Goal: Task Accomplishment & Management: Use online tool/utility

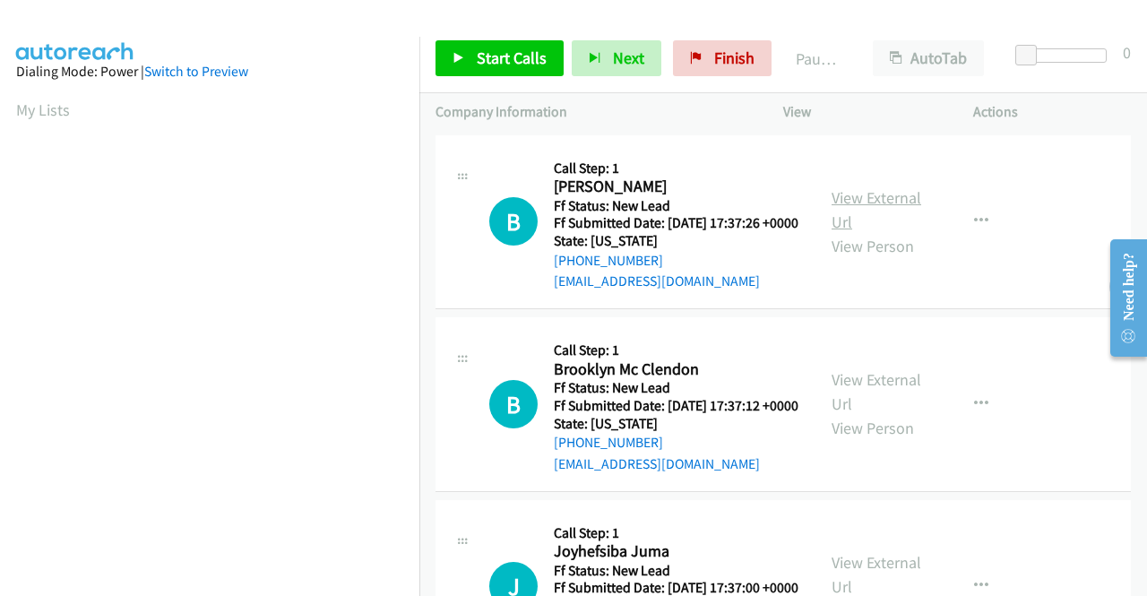
click at [885, 211] on link "View External Url" at bounding box center [876, 209] width 90 height 45
click at [884, 404] on link "View External Url" at bounding box center [876, 391] width 90 height 45
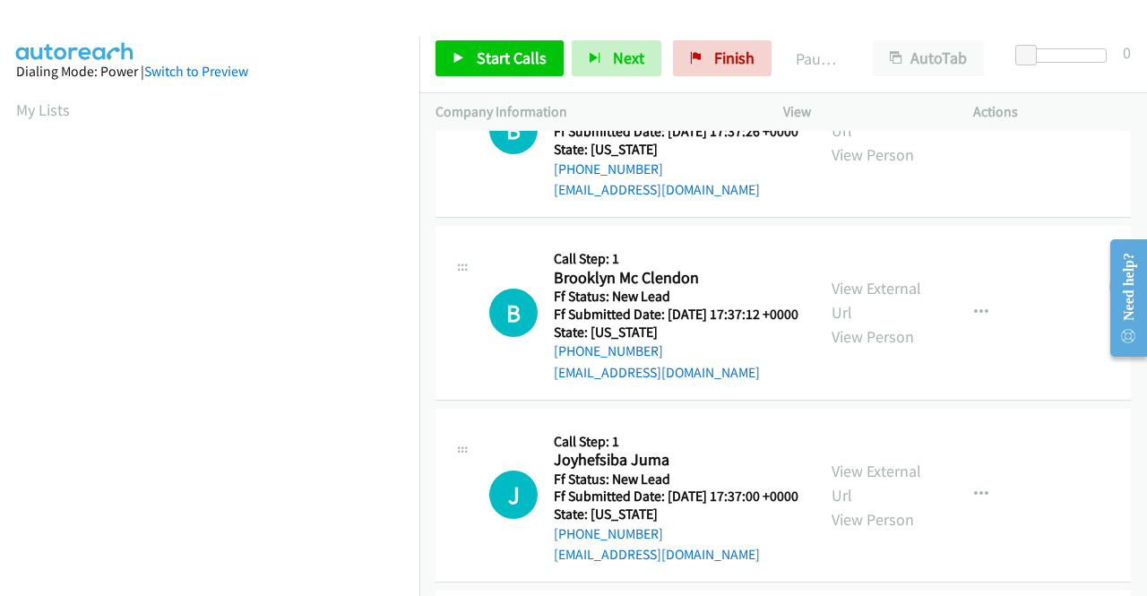
scroll to position [179, 0]
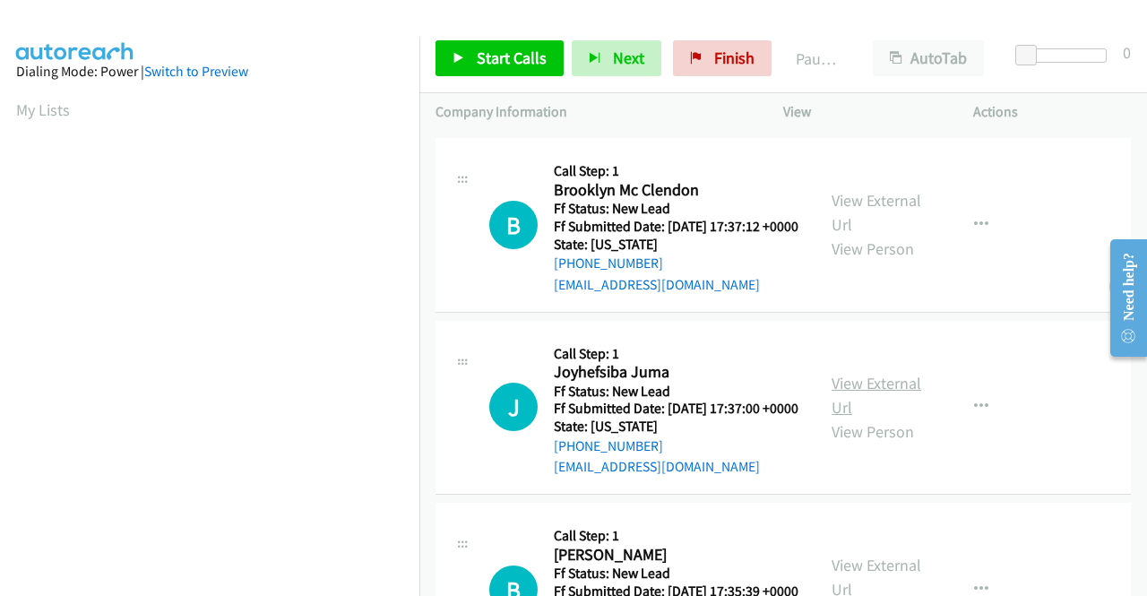
click at [894, 417] on link "View External Url" at bounding box center [876, 395] width 90 height 45
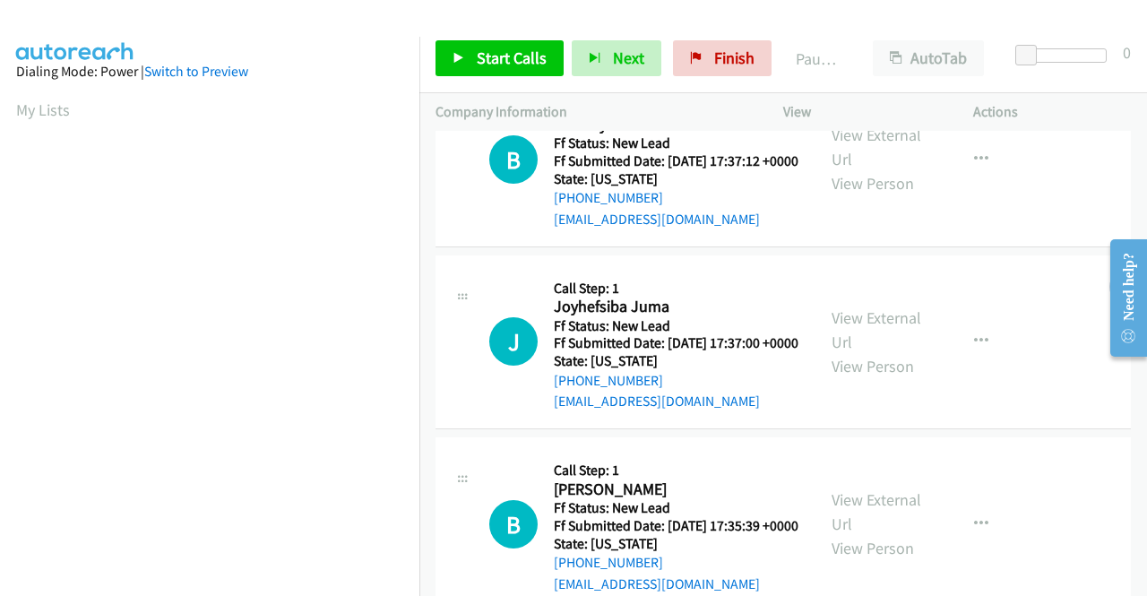
scroll to position [358, 0]
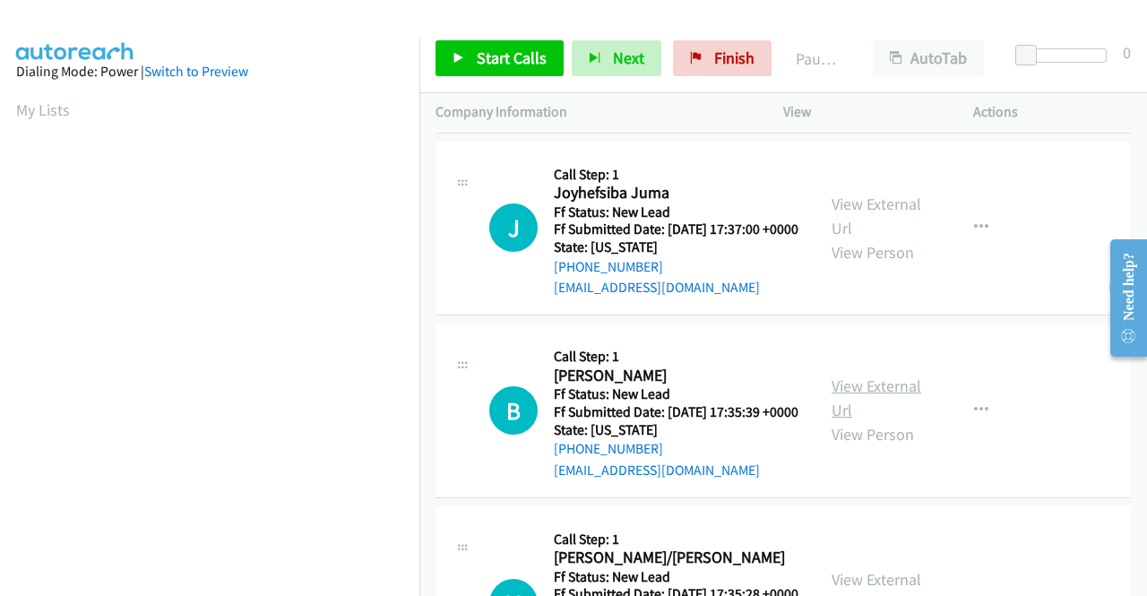
click at [847, 420] on link "View External Url" at bounding box center [876, 397] width 90 height 45
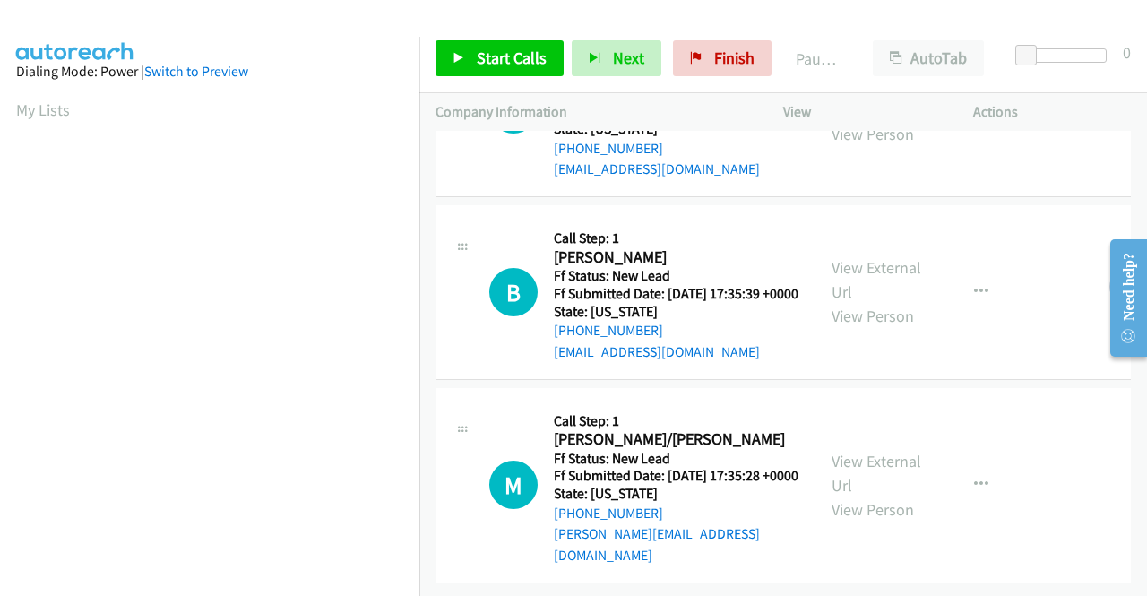
scroll to position [538, 0]
click at [839, 463] on link "View External Url" at bounding box center [876, 473] width 90 height 45
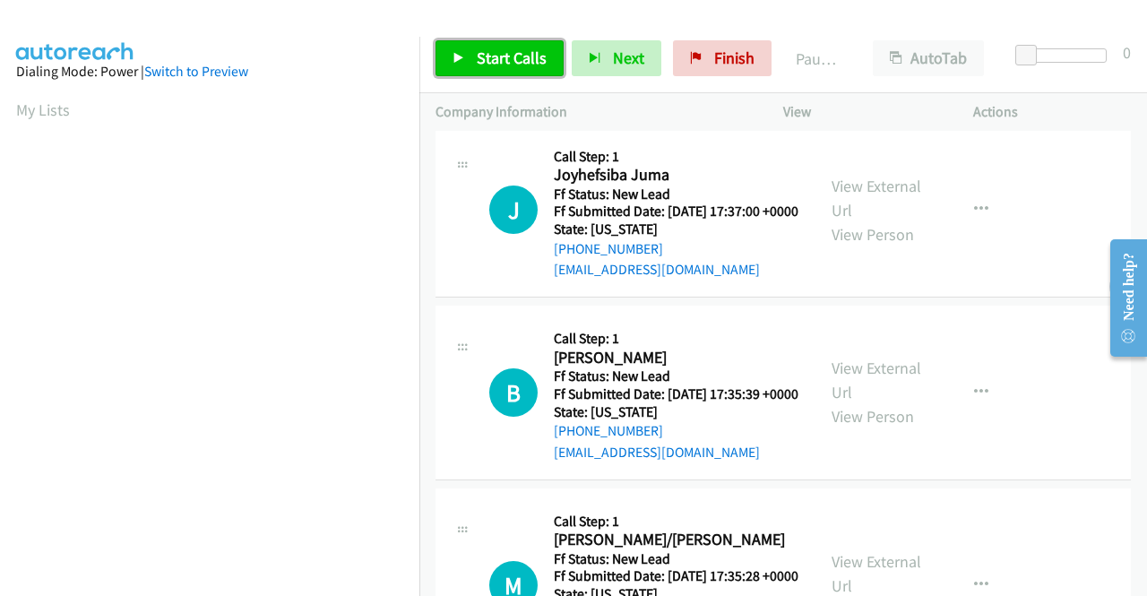
click at [511, 64] on span "Start Calls" at bounding box center [512, 57] width 70 height 21
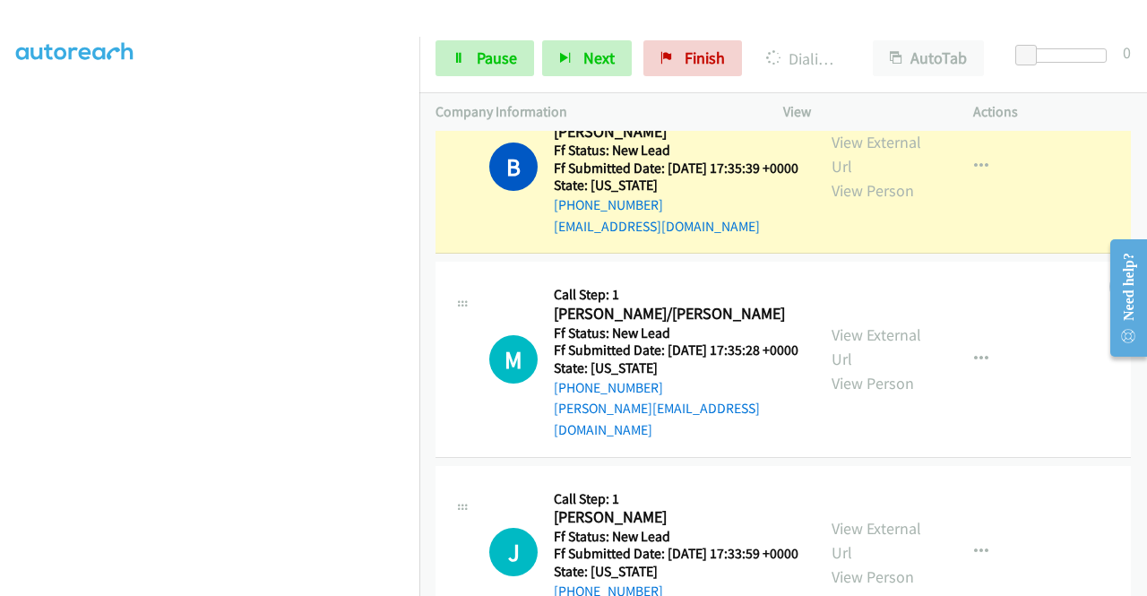
scroll to position [986, 0]
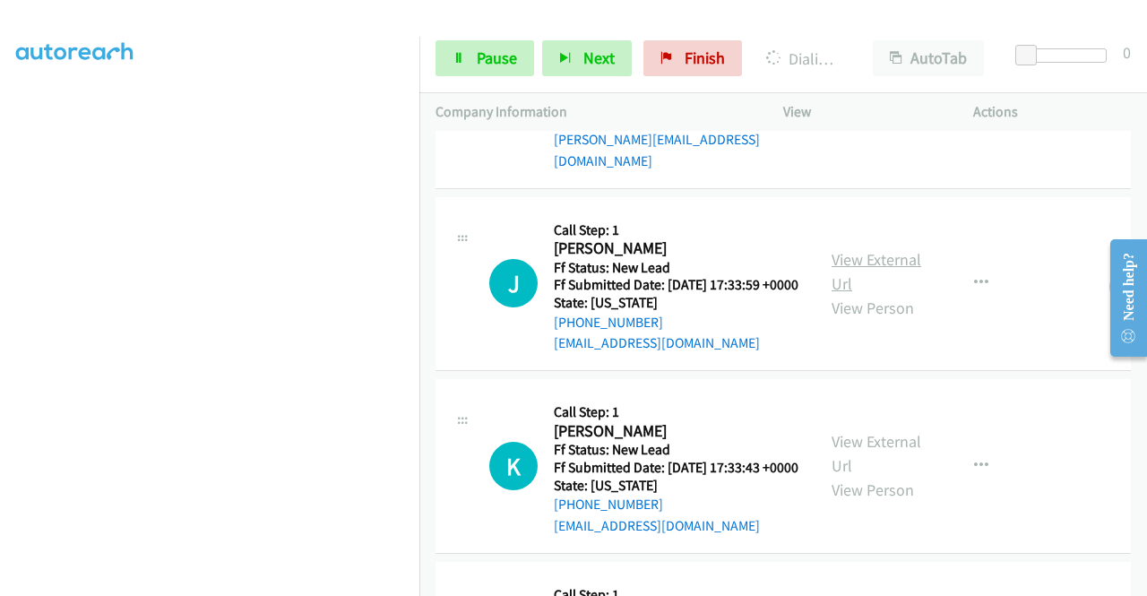
click at [866, 294] on link "View External Url" at bounding box center [876, 271] width 90 height 45
click at [857, 476] on link "View External Url" at bounding box center [876, 453] width 90 height 45
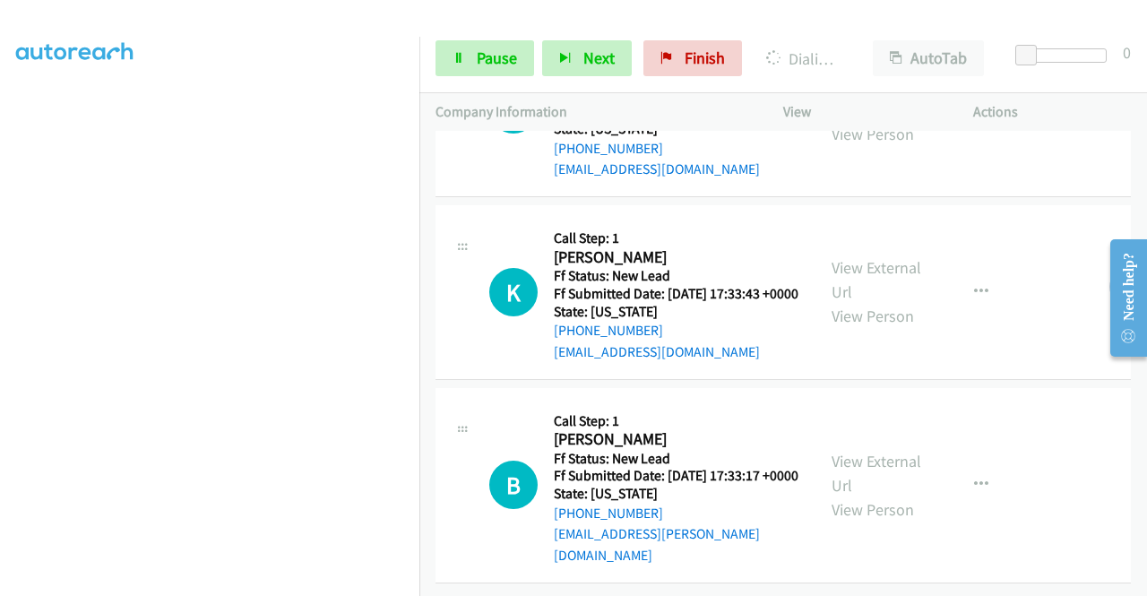
scroll to position [1254, 0]
click at [887, 465] on link "View External Url" at bounding box center [876, 473] width 90 height 45
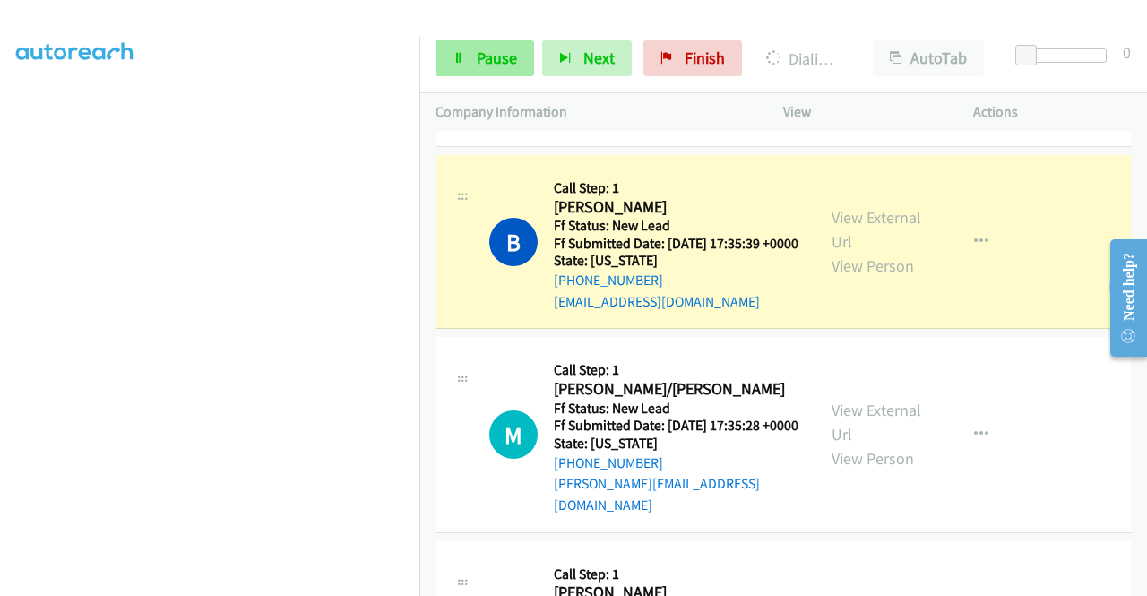
scroll to position [409, 0]
click at [469, 56] on link "Pause" at bounding box center [484, 58] width 99 height 36
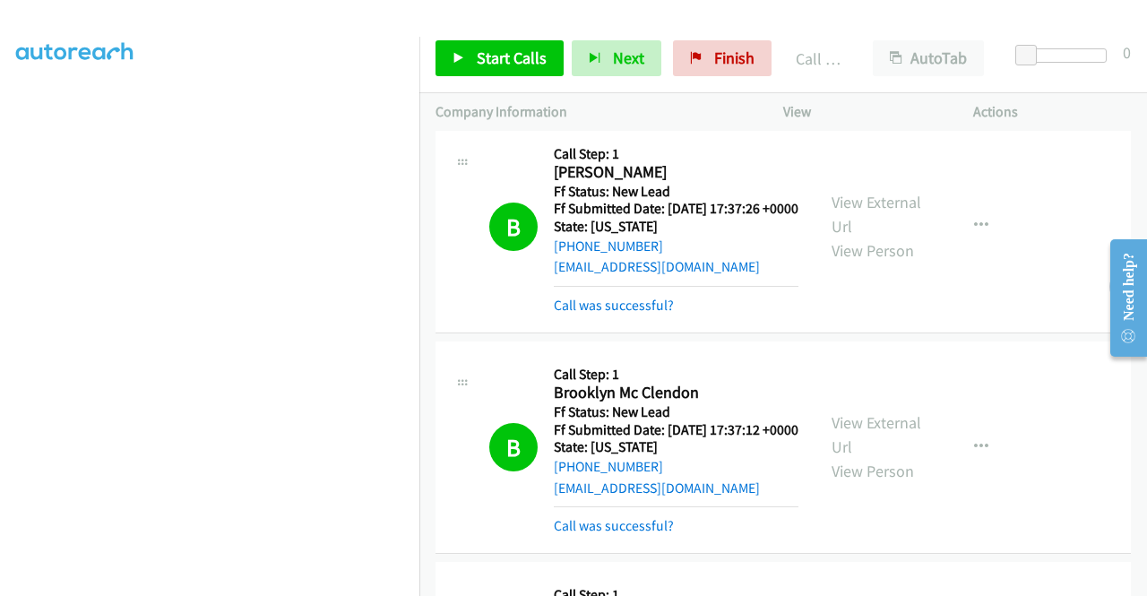
scroll to position [0, 0]
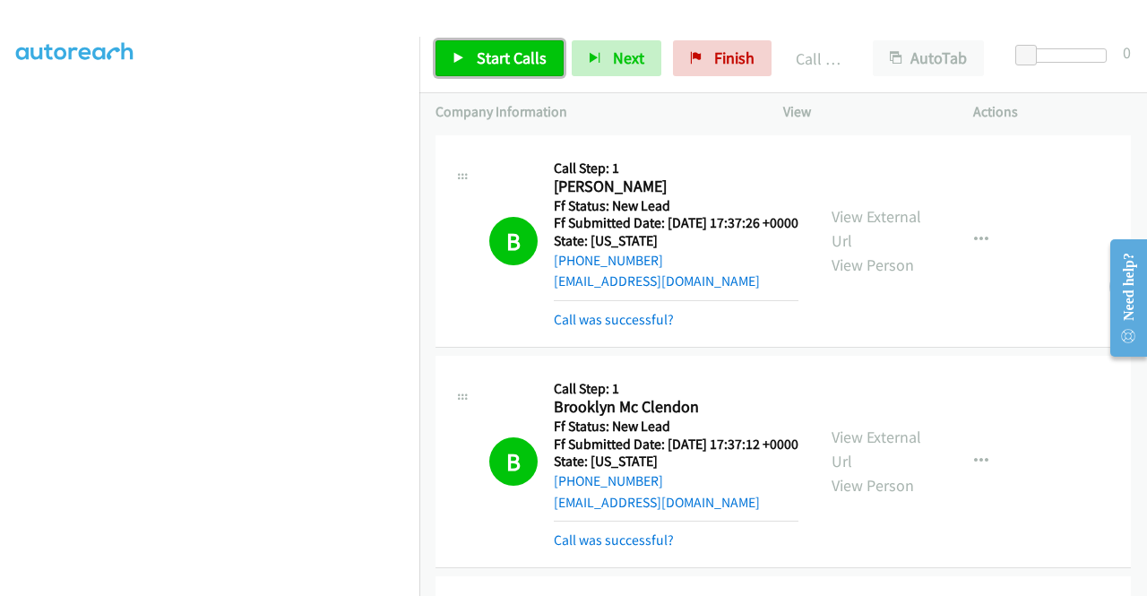
click at [514, 50] on span "Start Calls" at bounding box center [512, 57] width 70 height 21
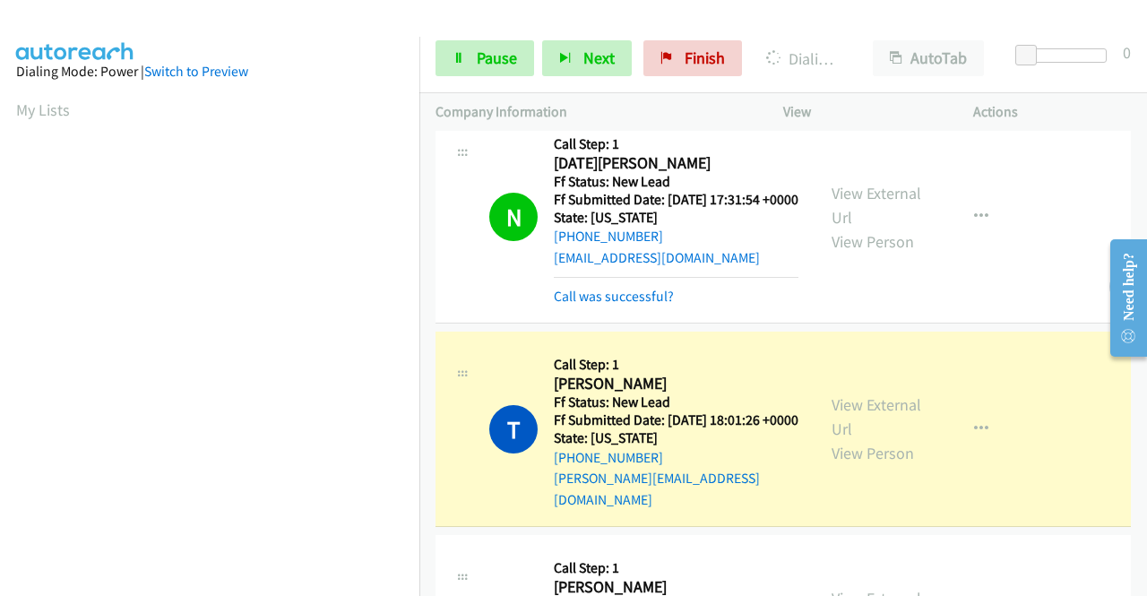
scroll to position [409, 0]
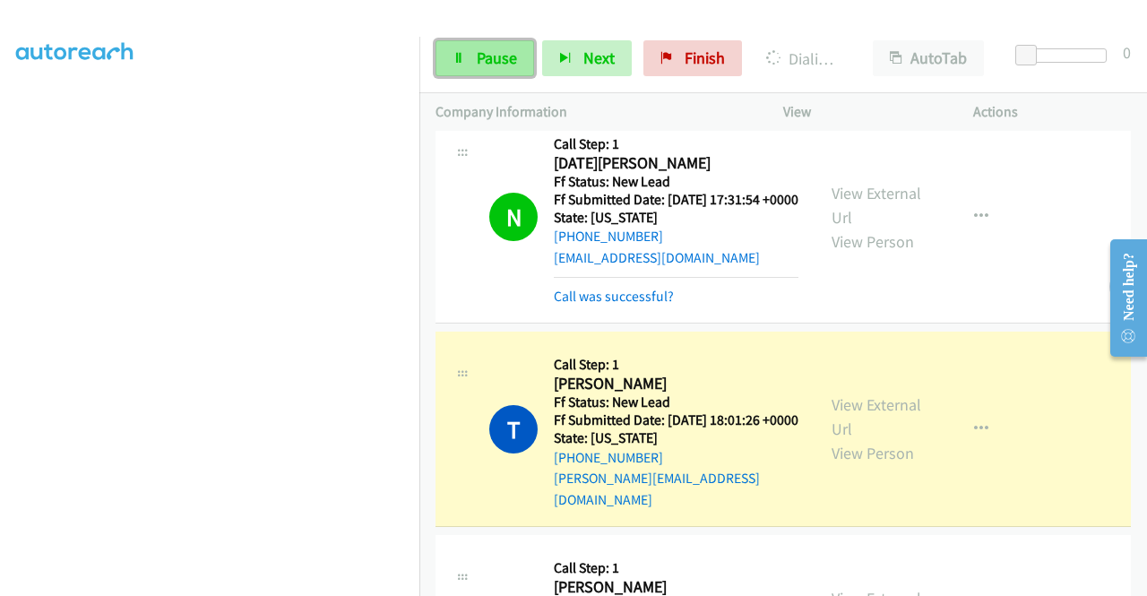
click at [491, 60] on span "Pause" at bounding box center [497, 57] width 40 height 21
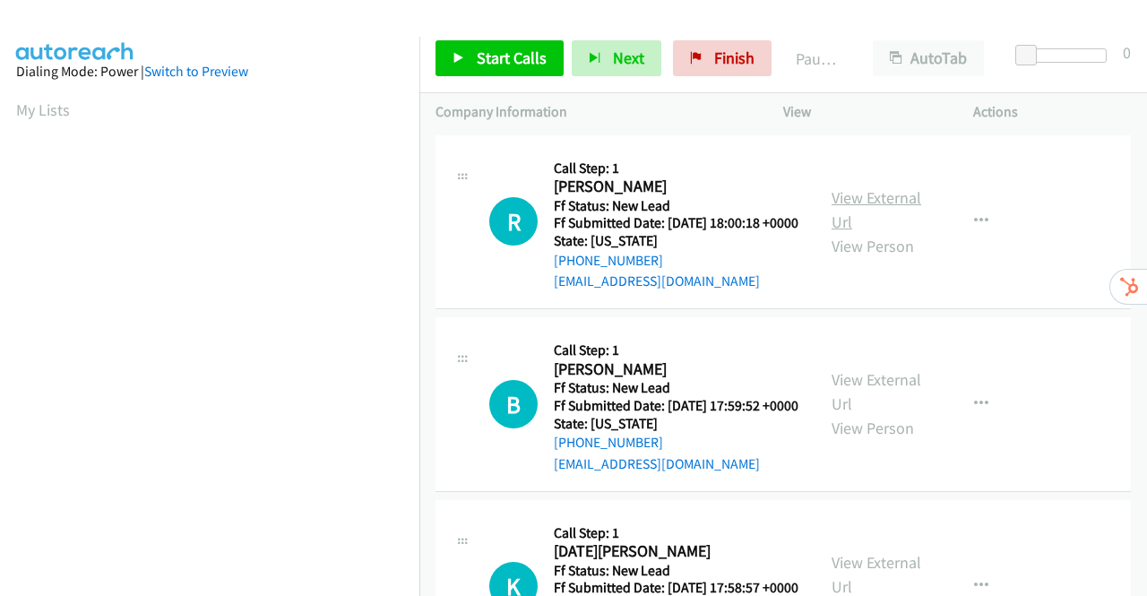
click at [879, 211] on link "View External Url" at bounding box center [876, 209] width 90 height 45
click at [857, 411] on link "View External Url" at bounding box center [876, 391] width 90 height 45
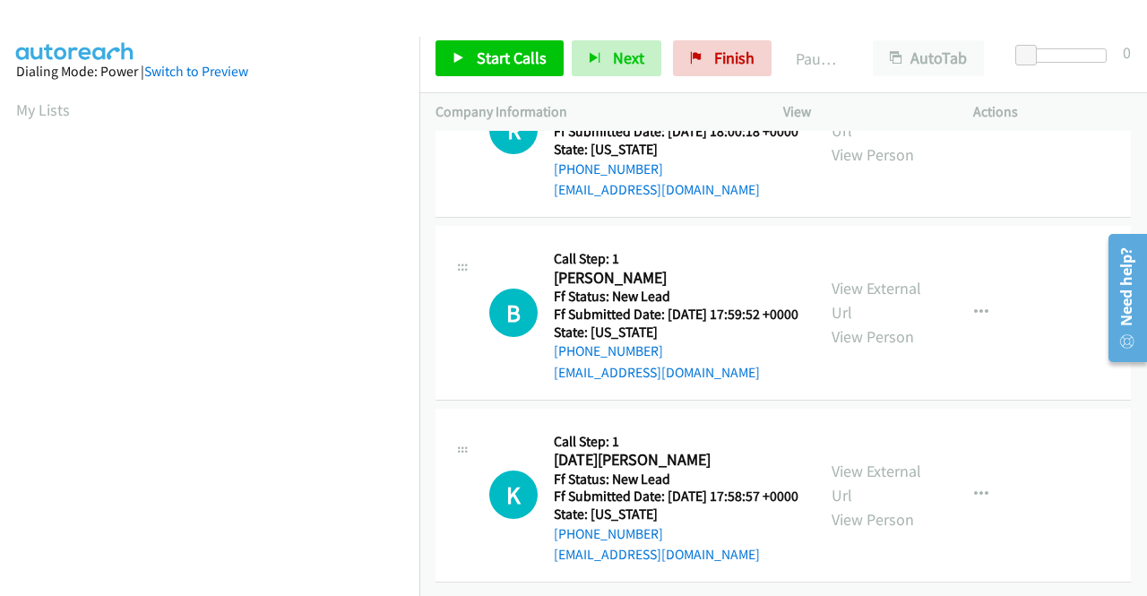
scroll to position [156, 0]
click at [856, 460] on link "View External Url" at bounding box center [876, 482] width 90 height 45
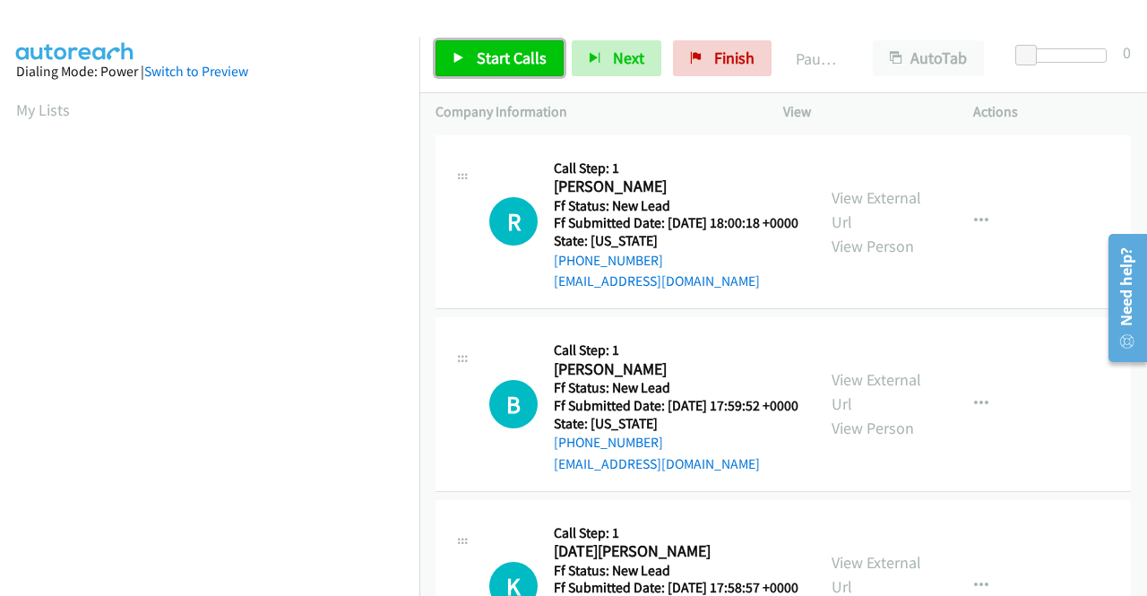
click at [521, 64] on span "Start Calls" at bounding box center [512, 57] width 70 height 21
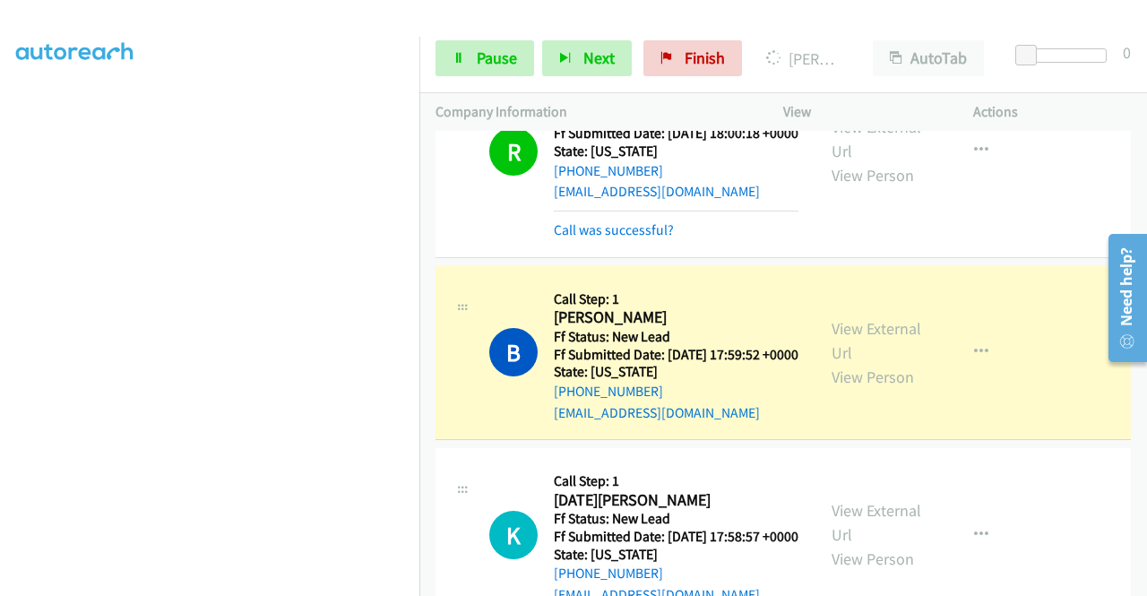
scroll to position [409, 0]
click at [494, 52] on span "Pause" at bounding box center [497, 57] width 40 height 21
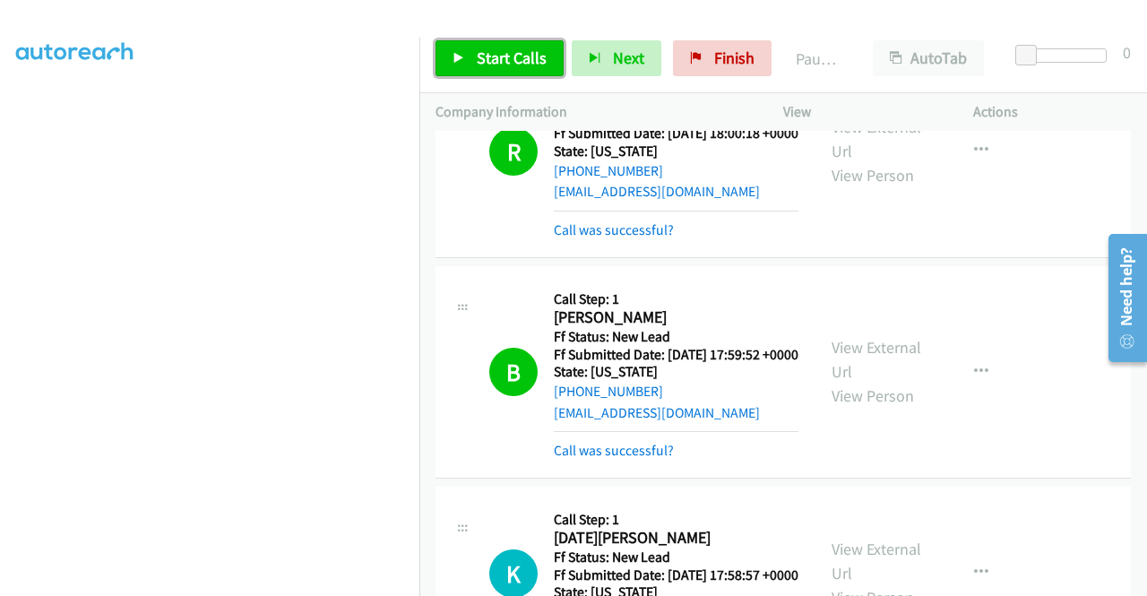
click at [474, 62] on link "Start Calls" at bounding box center [499, 58] width 128 height 36
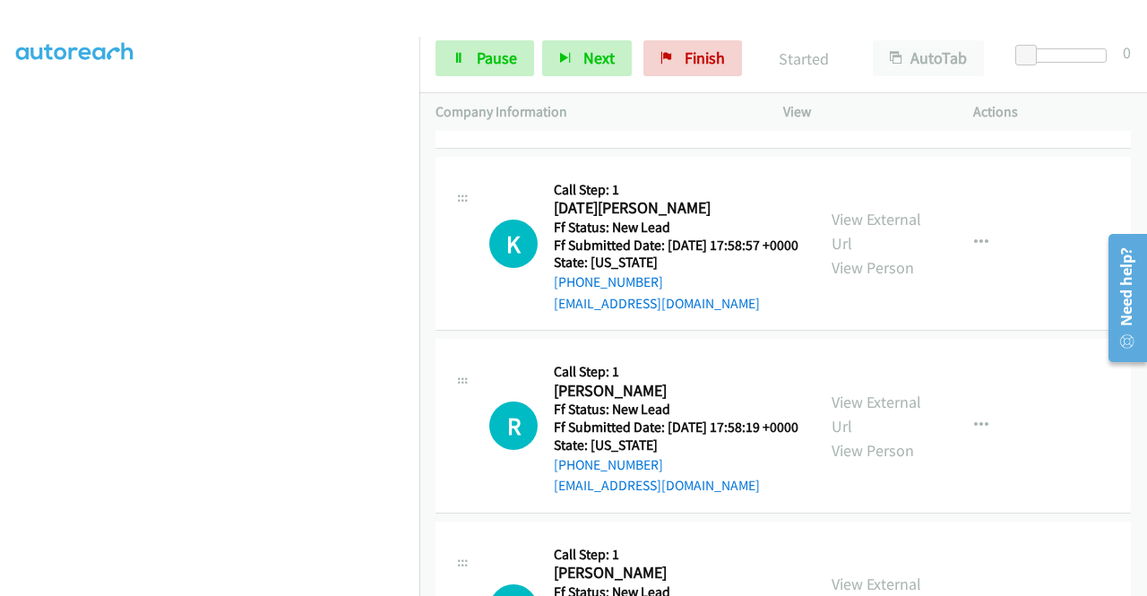
scroll to position [448, 0]
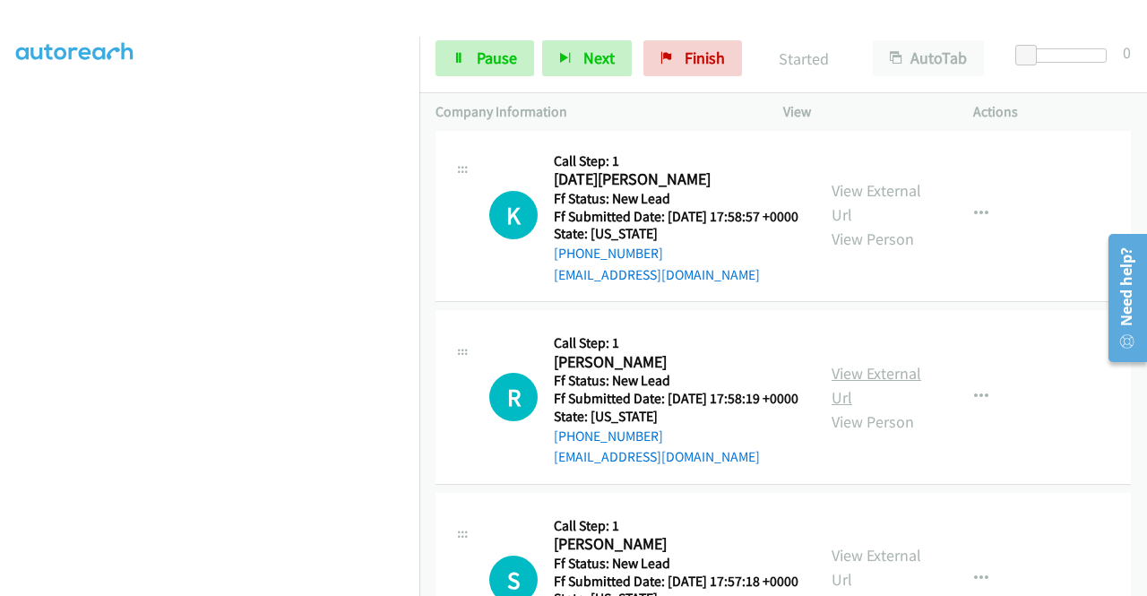
click at [889, 408] on link "View External Url" at bounding box center [876, 385] width 90 height 45
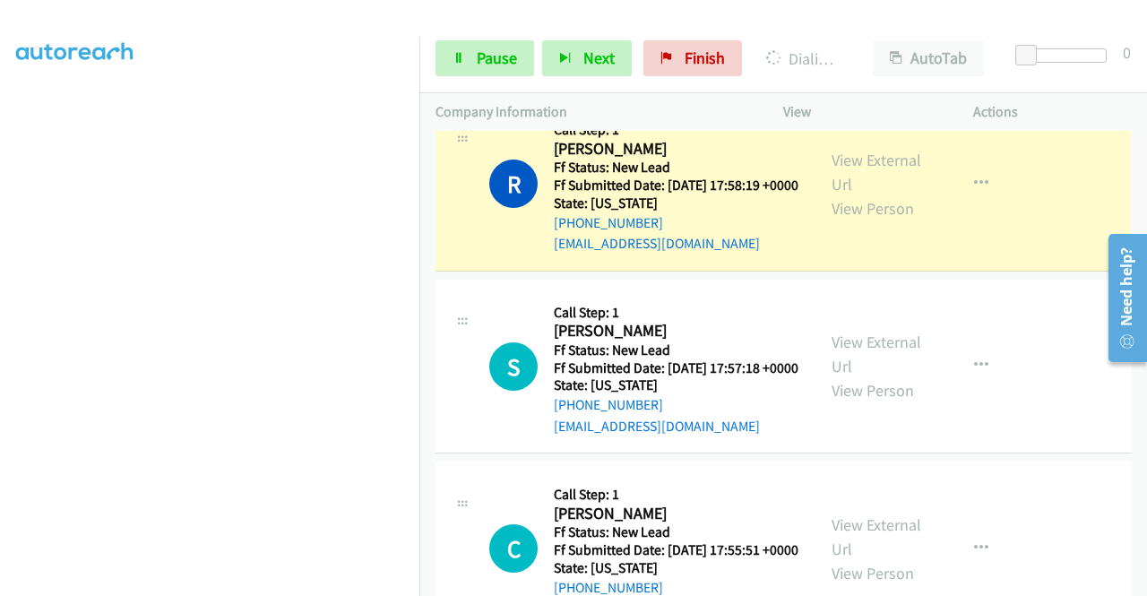
scroll to position [717, 0]
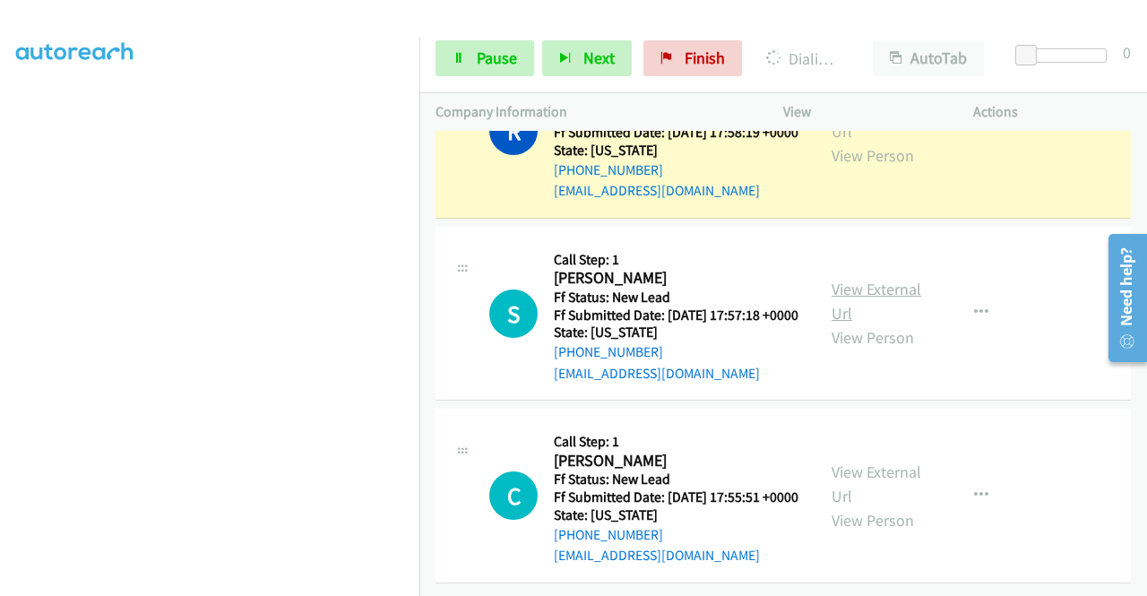
click at [855, 323] on link "View External Url" at bounding box center [876, 301] width 90 height 45
click at [884, 461] on link "View External Url" at bounding box center [876, 483] width 90 height 45
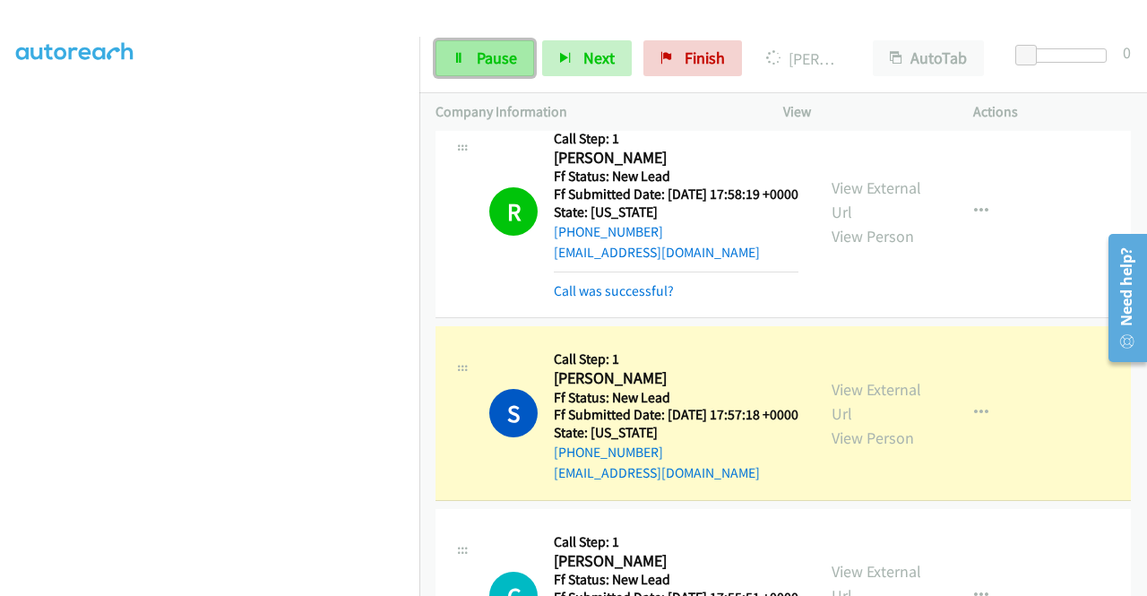
click at [482, 55] on span "Pause" at bounding box center [497, 57] width 40 height 21
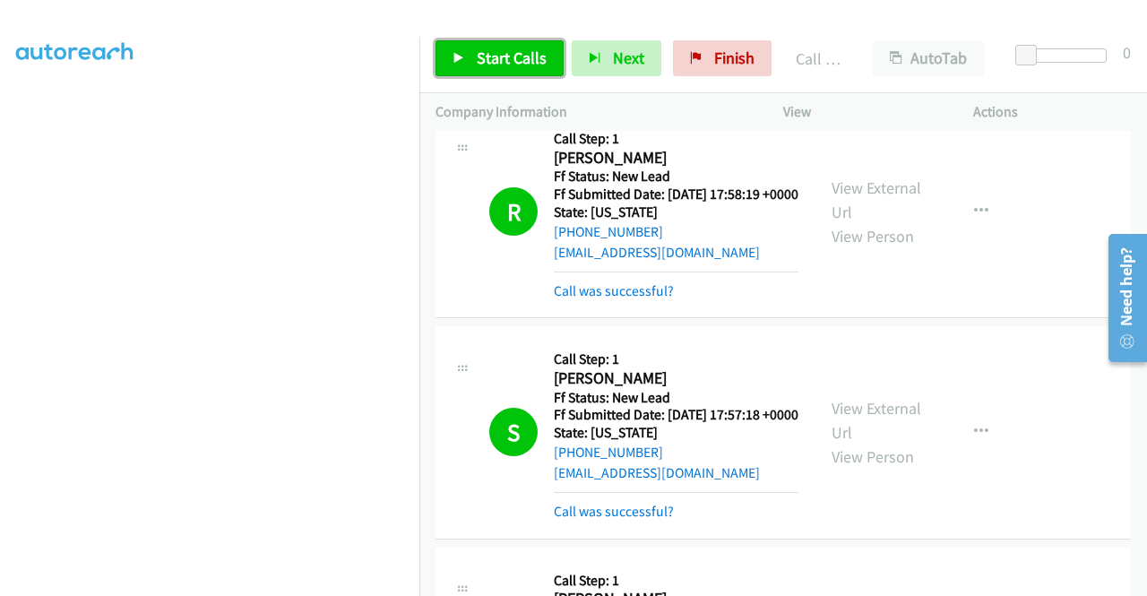
click at [489, 53] on span "Start Calls" at bounding box center [512, 57] width 70 height 21
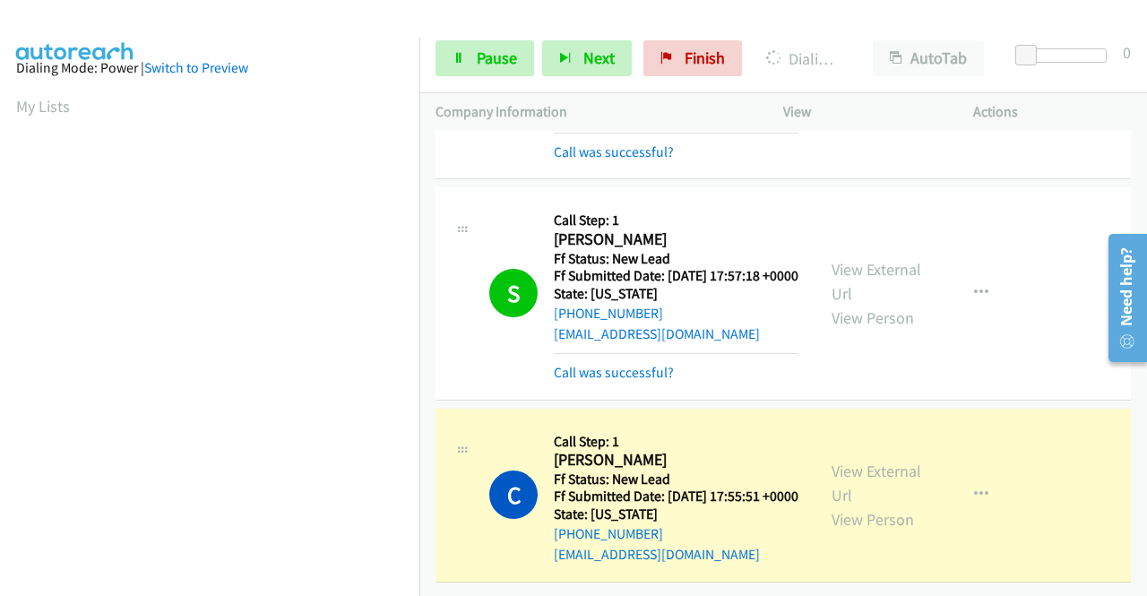
scroll to position [0, 0]
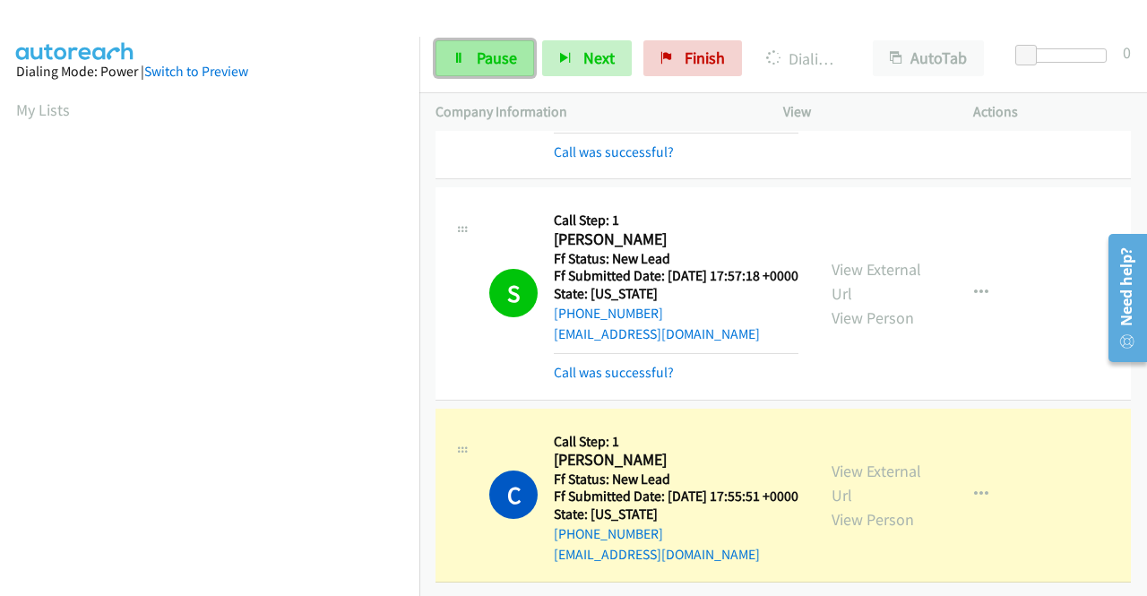
click at [471, 65] on link "Pause" at bounding box center [484, 58] width 99 height 36
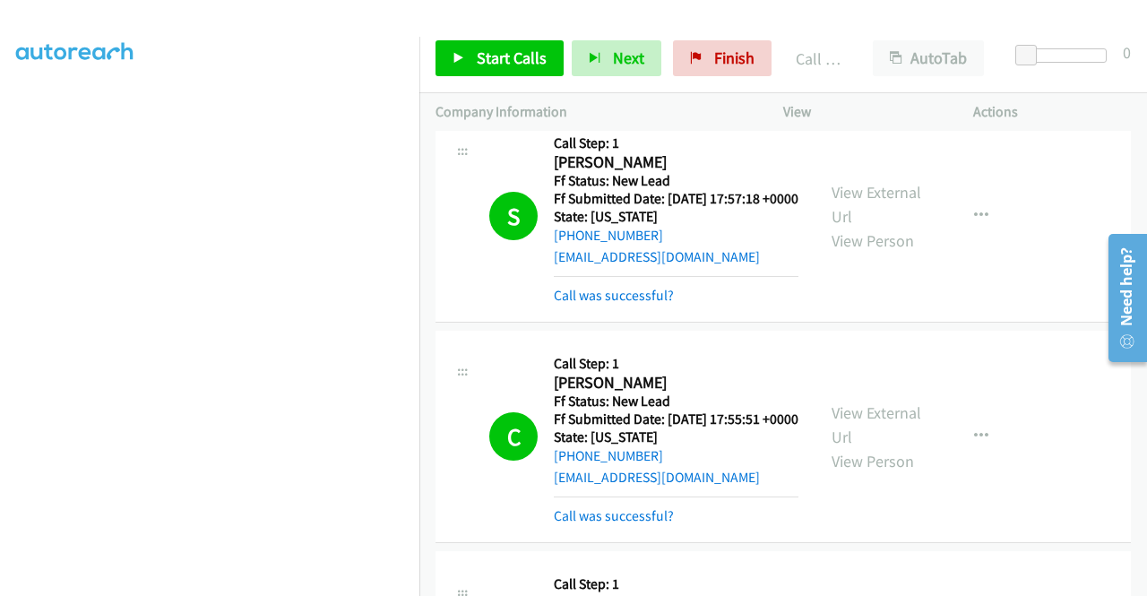
scroll to position [944, 0]
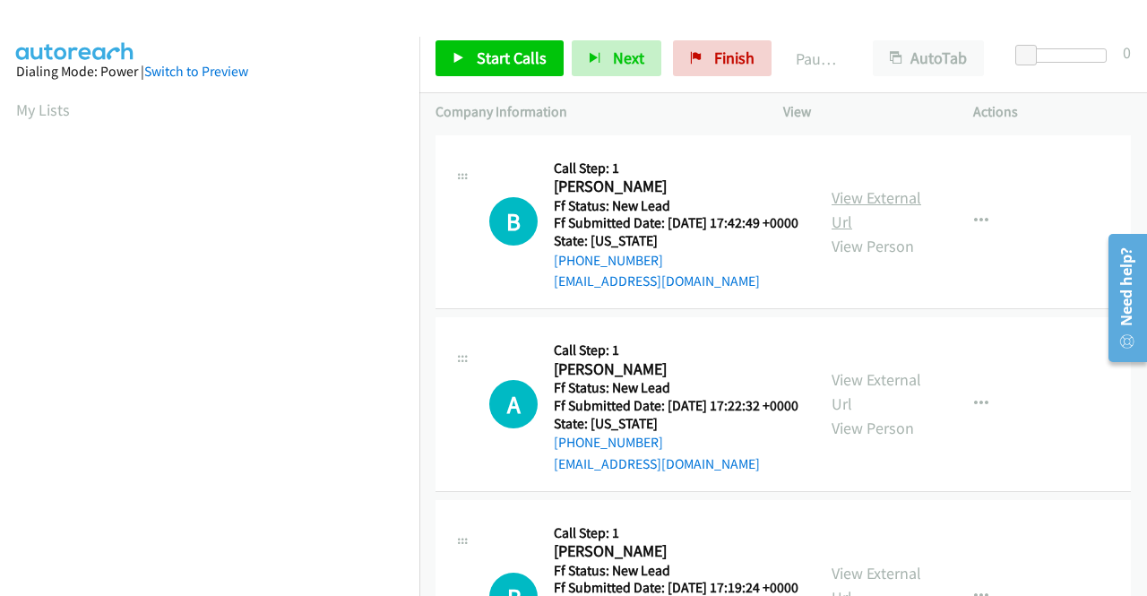
click at [895, 203] on link "View External Url" at bounding box center [876, 209] width 90 height 45
click at [896, 412] on link "View External Url" at bounding box center [876, 391] width 90 height 45
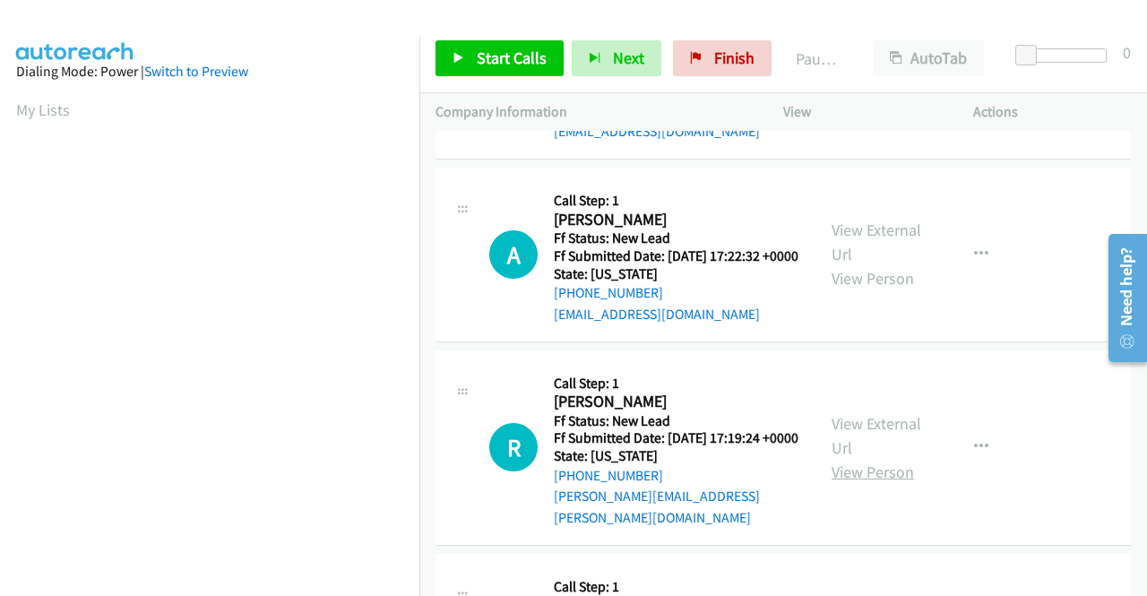
scroll to position [269, 0]
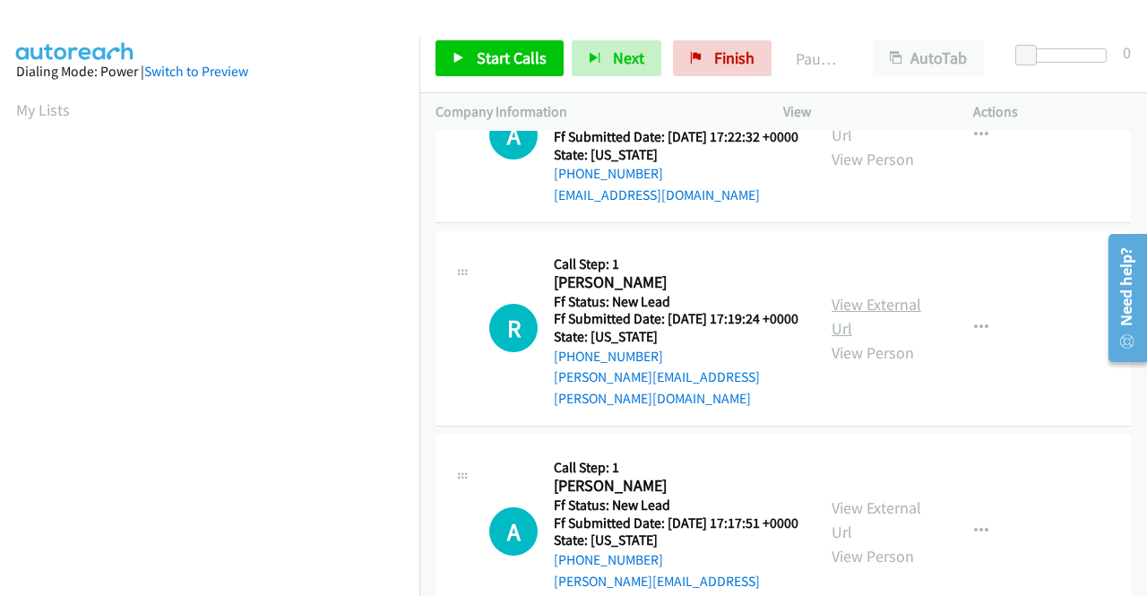
click at [894, 339] on link "View External Url" at bounding box center [876, 316] width 90 height 45
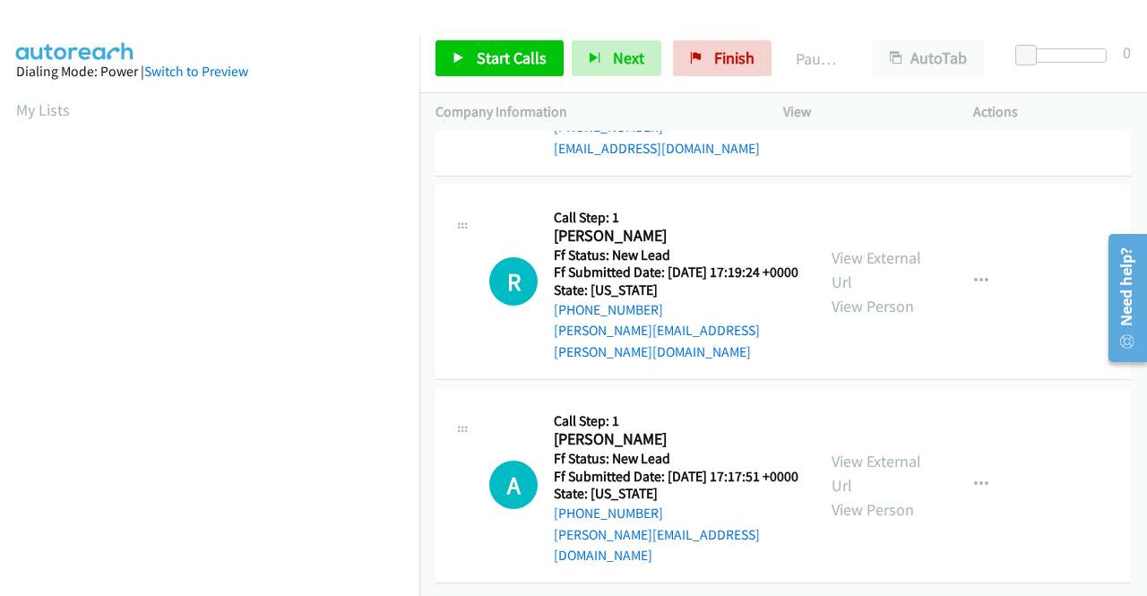
scroll to position [356, 0]
click at [894, 454] on link "View External Url" at bounding box center [876, 473] width 90 height 45
click at [472, 56] on link "Start Calls" at bounding box center [499, 58] width 128 height 36
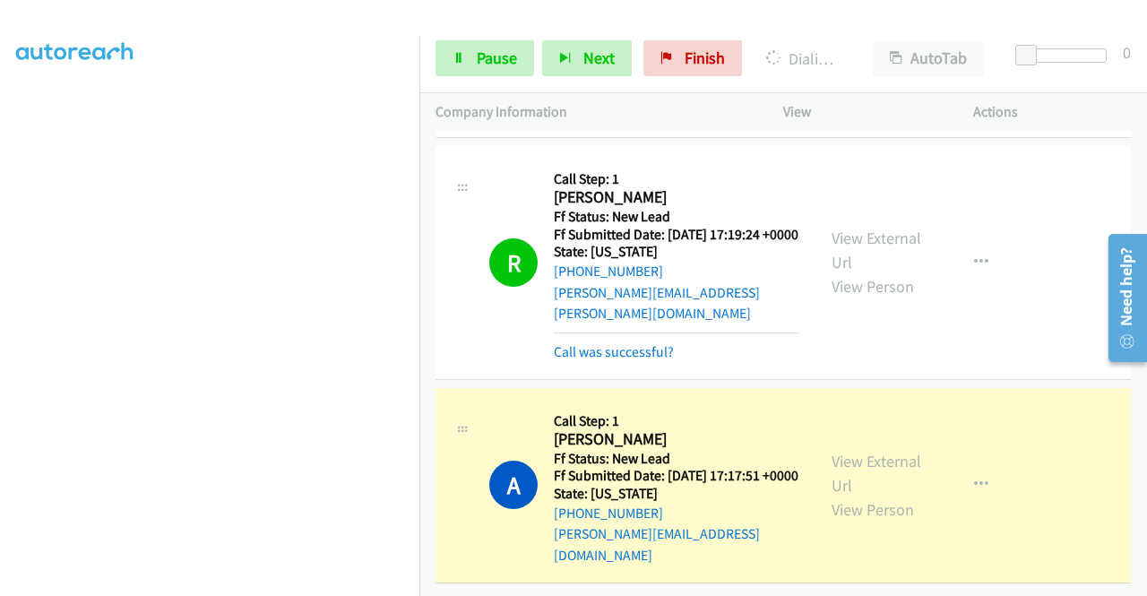
scroll to position [0, 0]
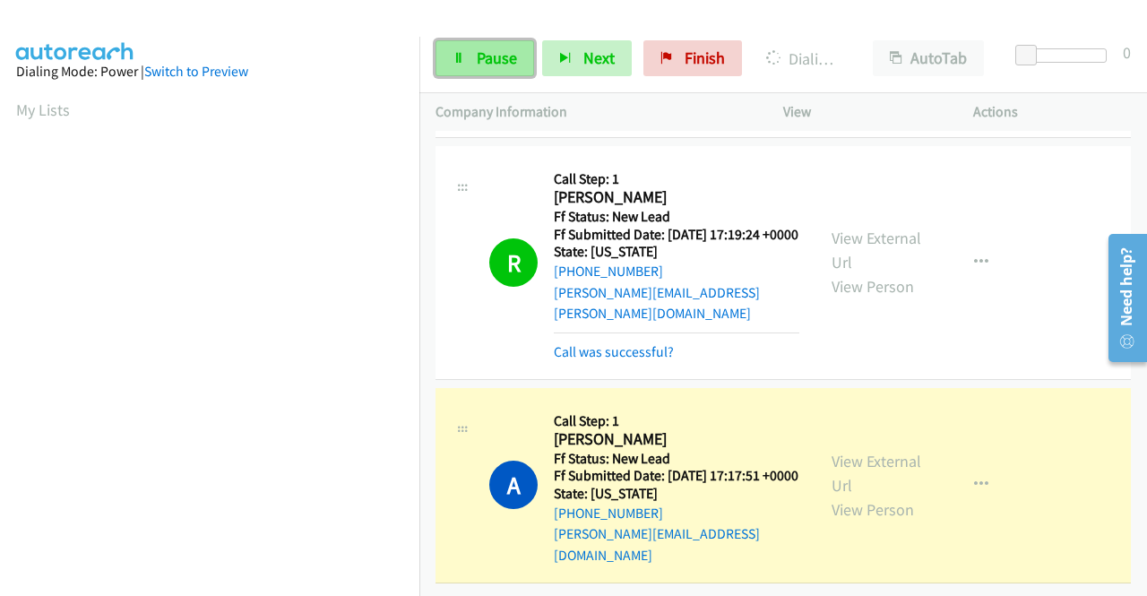
click at [477, 53] on span "Pause" at bounding box center [497, 57] width 40 height 21
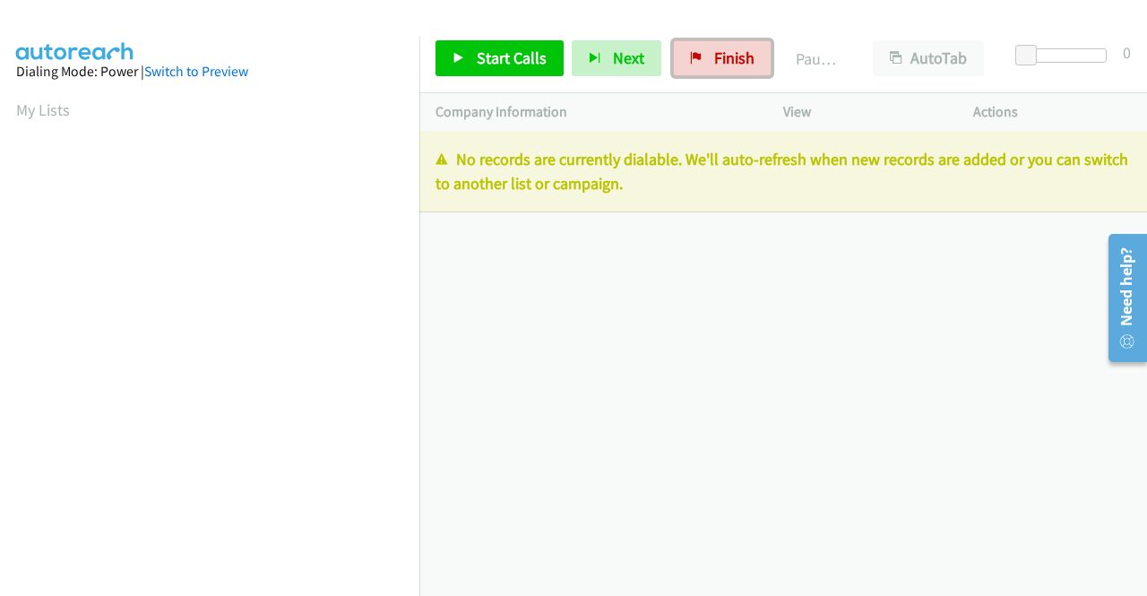
drag, startPoint x: 724, startPoint y: 58, endPoint x: 636, endPoint y: 94, distance: 94.8
click at [724, 58] on span "Finish" at bounding box center [734, 57] width 40 height 21
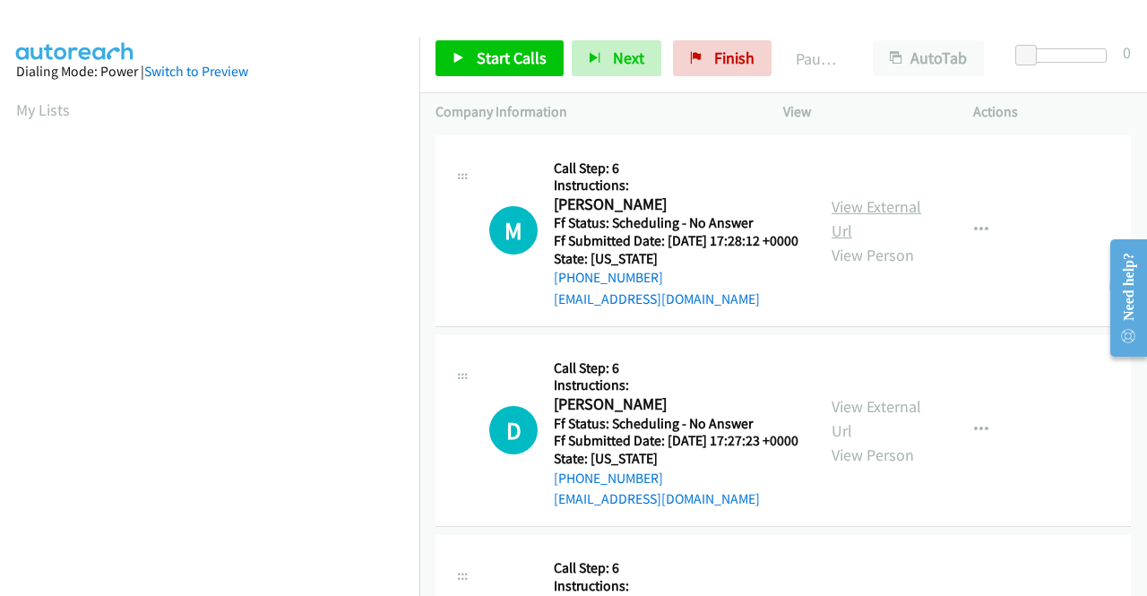
click at [890, 218] on link "View External Url" at bounding box center [876, 218] width 90 height 45
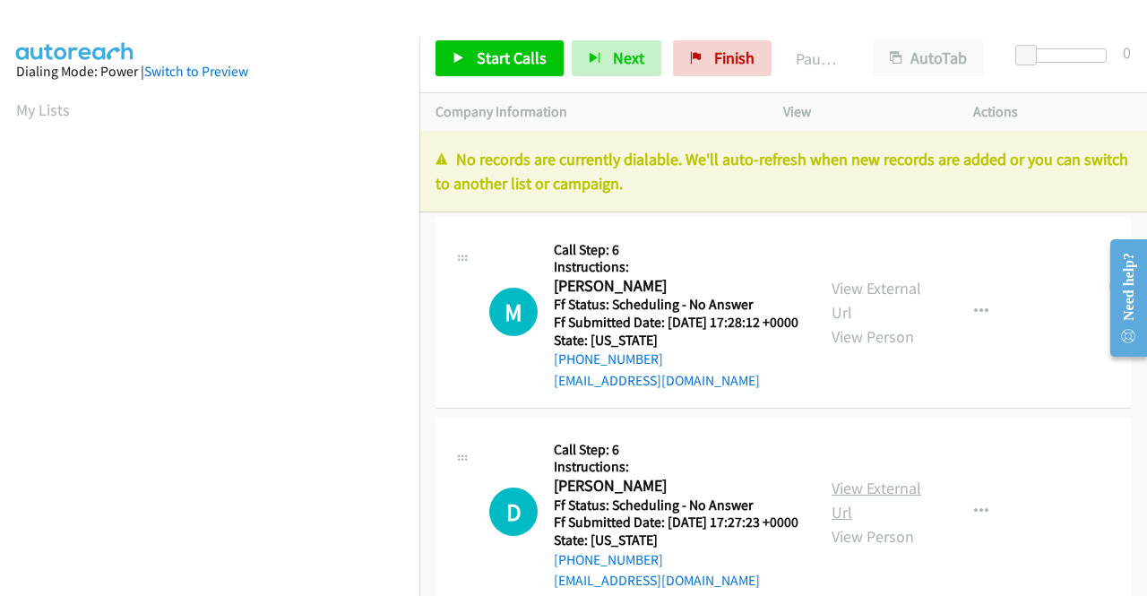
click at [877, 429] on td "D Callback Scheduled Call Step: 6 Instructions: [PERSON_NAME] America/New_York …" at bounding box center [782, 512] width 727 height 200
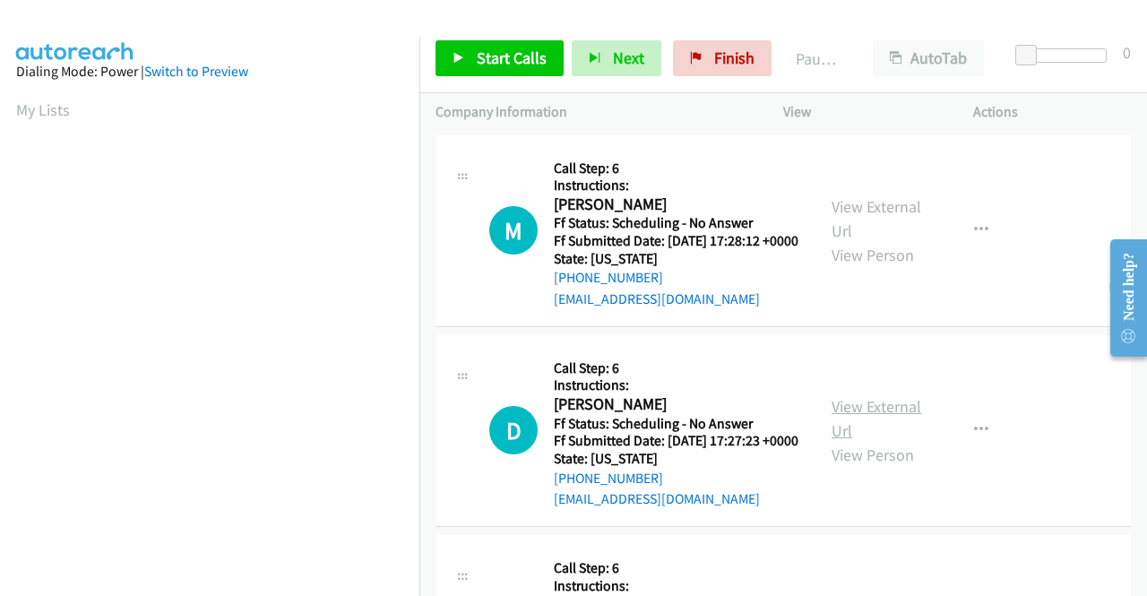
click at [877, 432] on link "View External Url" at bounding box center [876, 418] width 90 height 45
click at [502, 56] on span "Start Calls" at bounding box center [512, 57] width 70 height 21
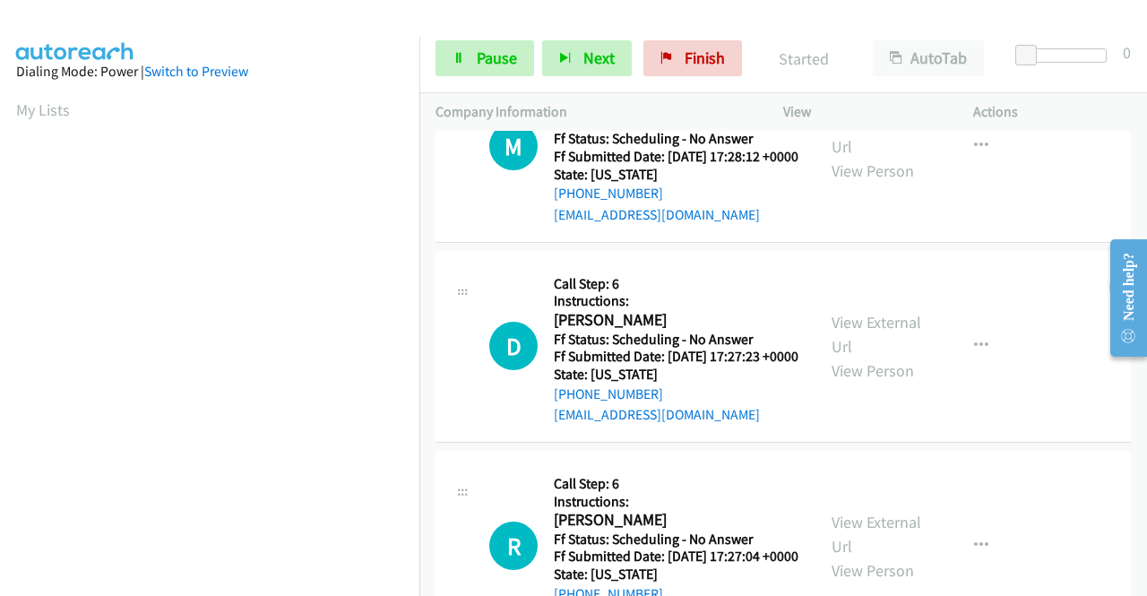
scroll to position [179, 0]
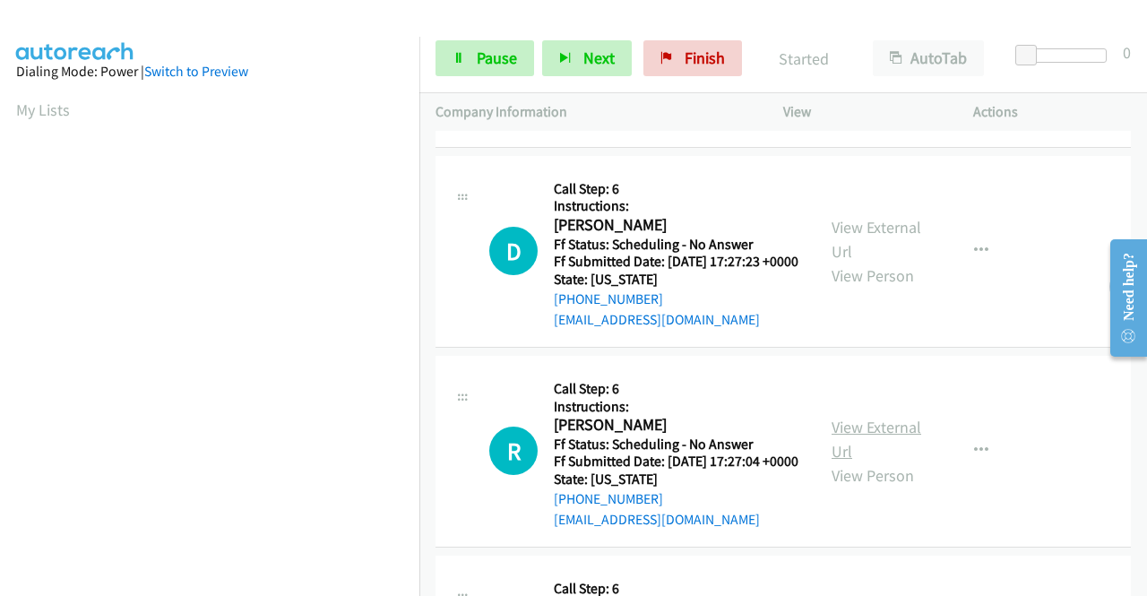
click at [856, 461] on link "View External Url" at bounding box center [876, 439] width 90 height 45
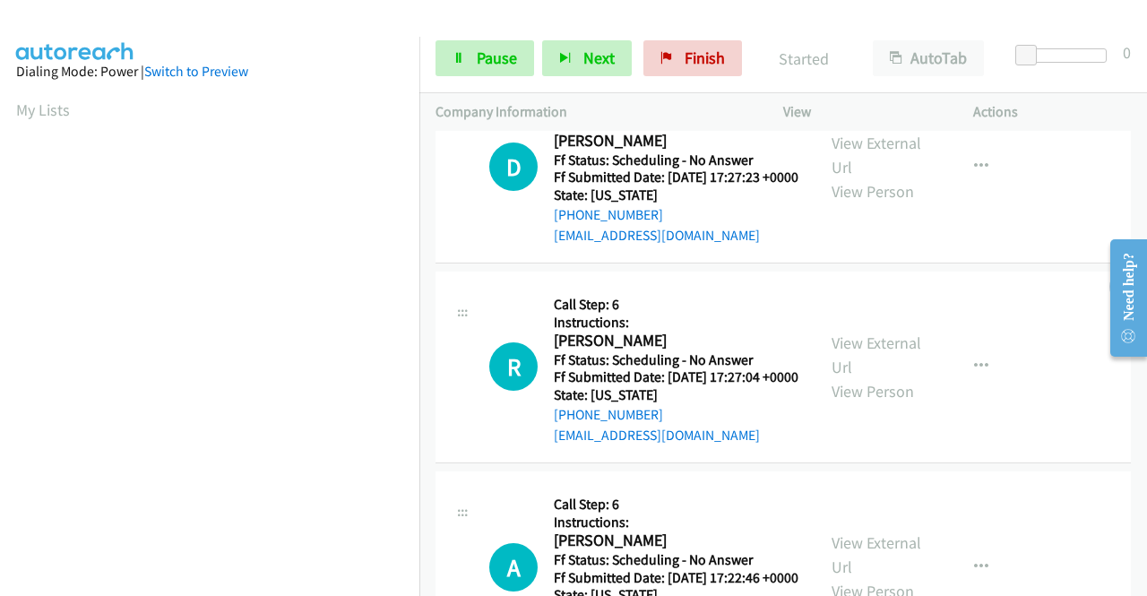
scroll to position [358, 0]
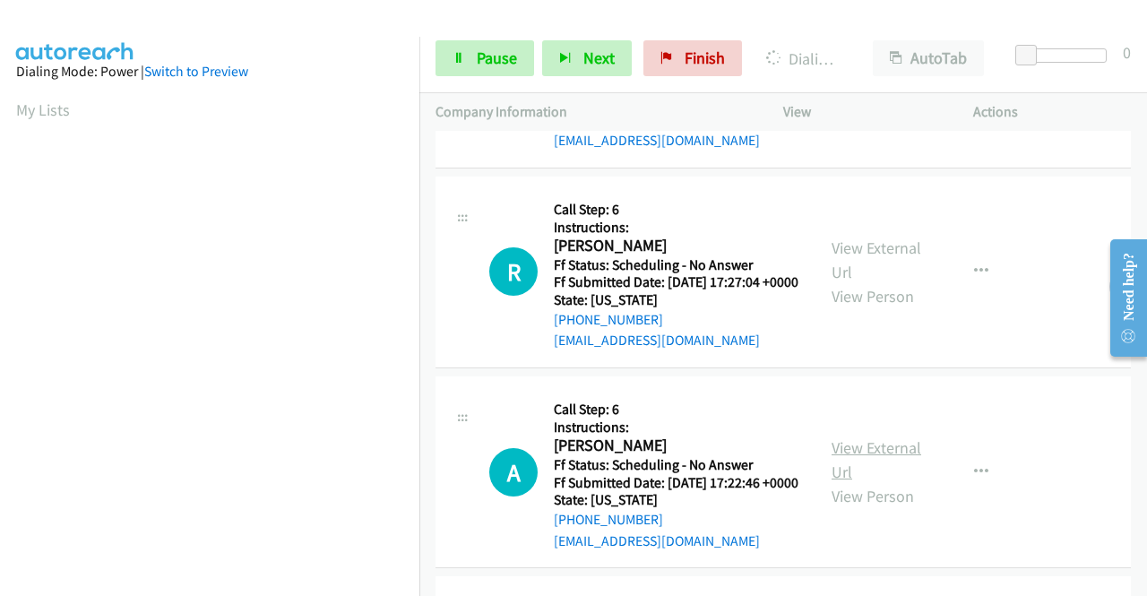
click at [884, 482] on link "View External Url" at bounding box center [876, 459] width 90 height 45
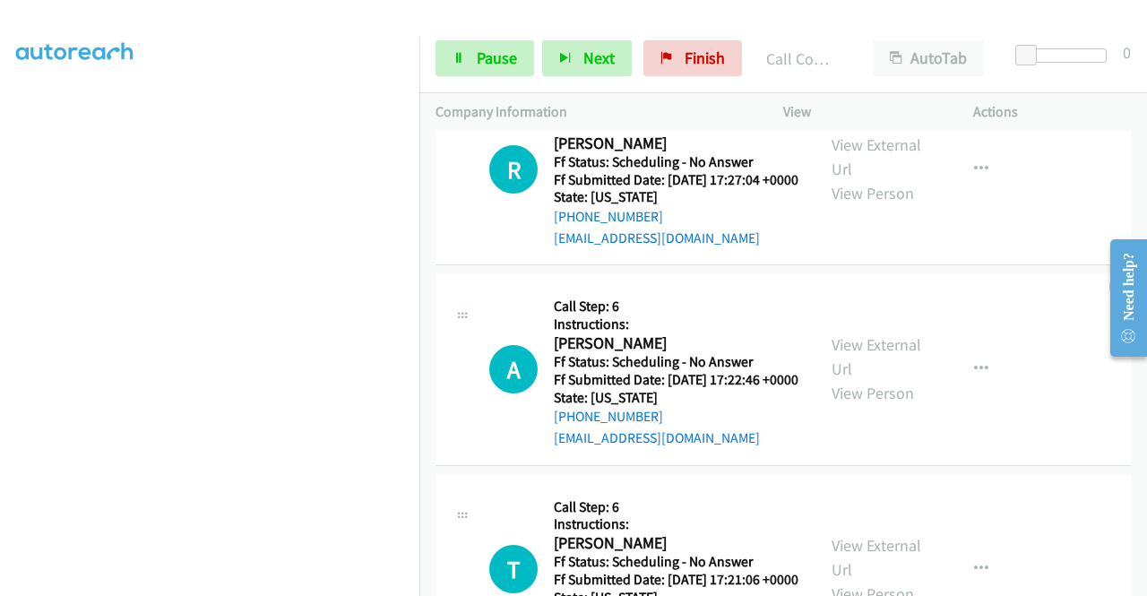
scroll to position [575, 0]
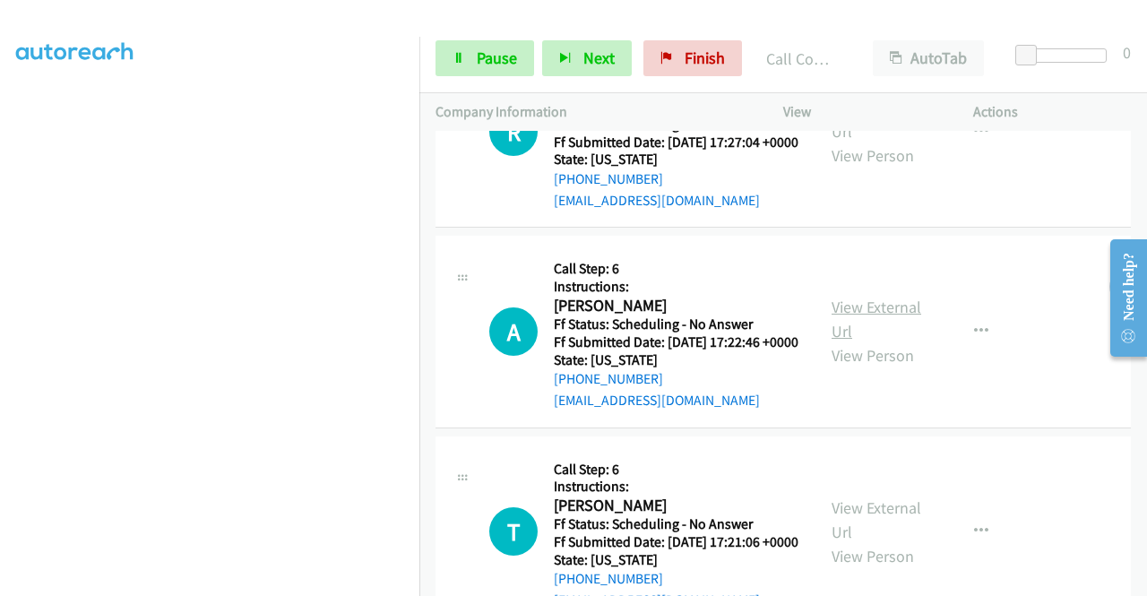
click at [853, 341] on link "View External Url" at bounding box center [876, 319] width 90 height 45
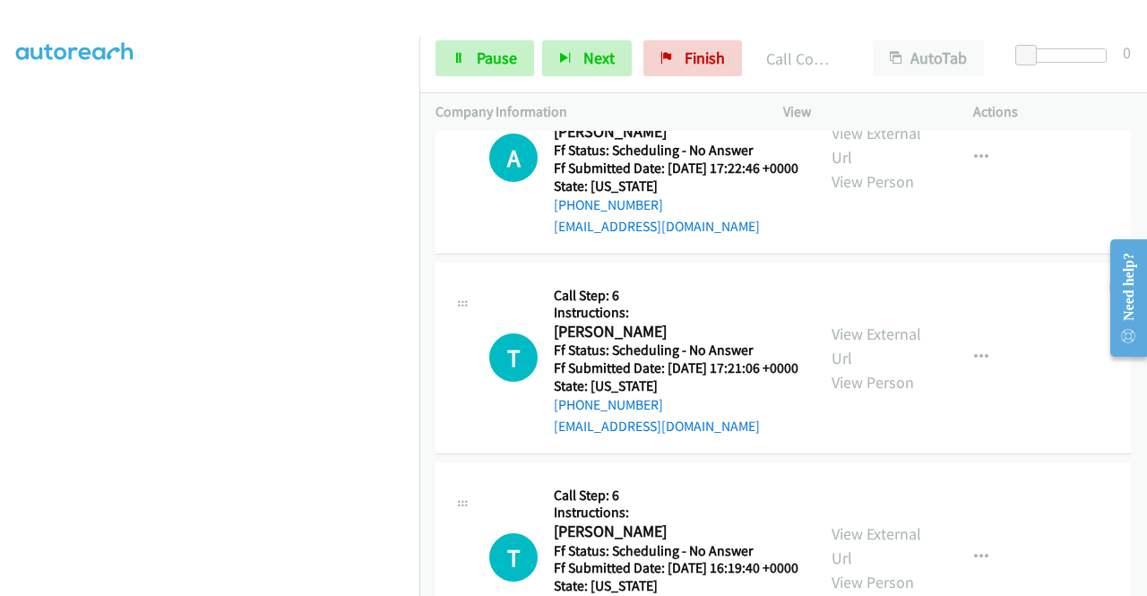
scroll to position [754, 0]
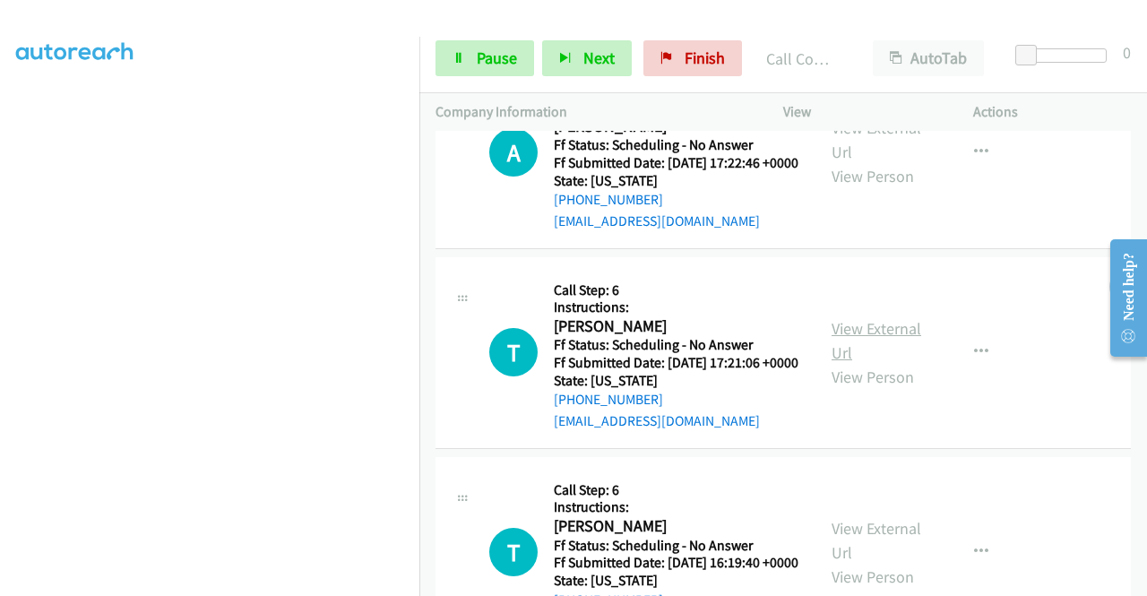
click at [853, 363] on link "View External Url" at bounding box center [876, 340] width 90 height 45
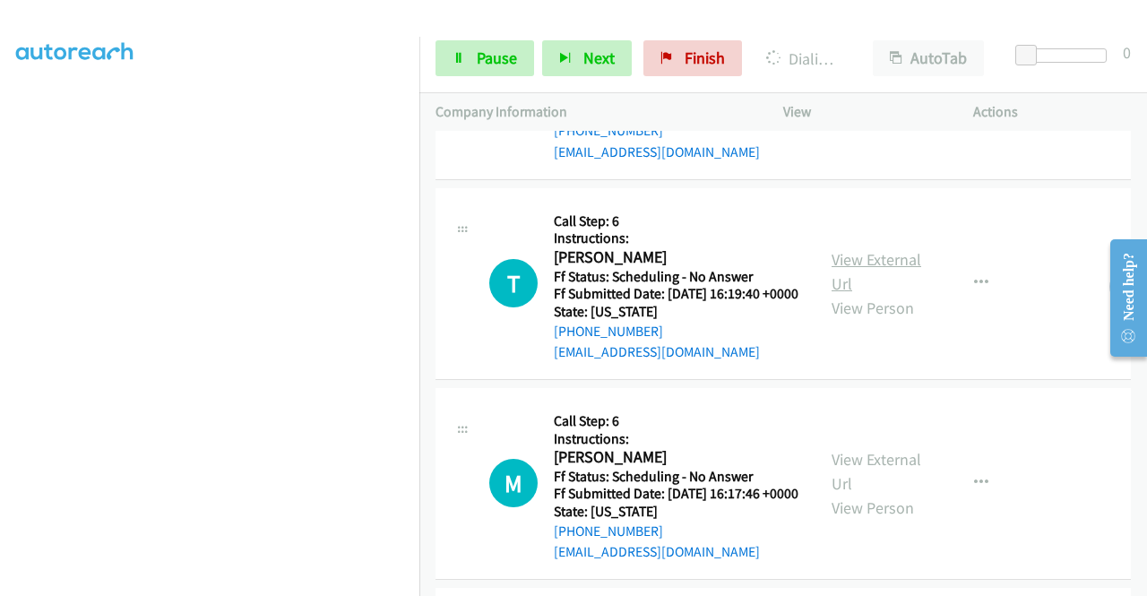
click at [869, 294] on link "View External Url" at bounding box center [876, 271] width 90 height 45
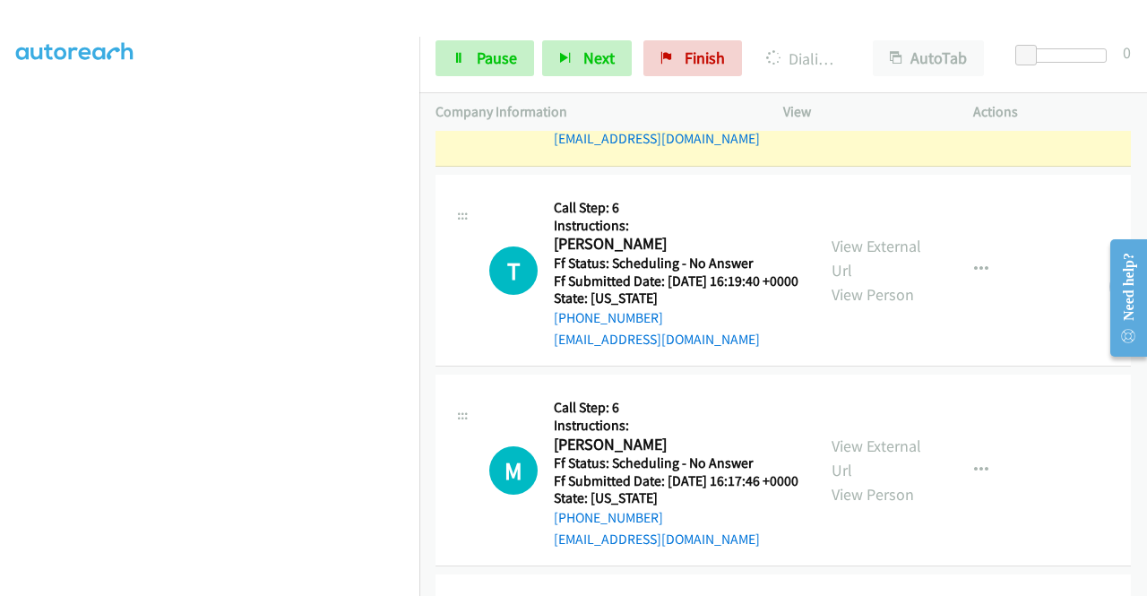
scroll to position [1292, 0]
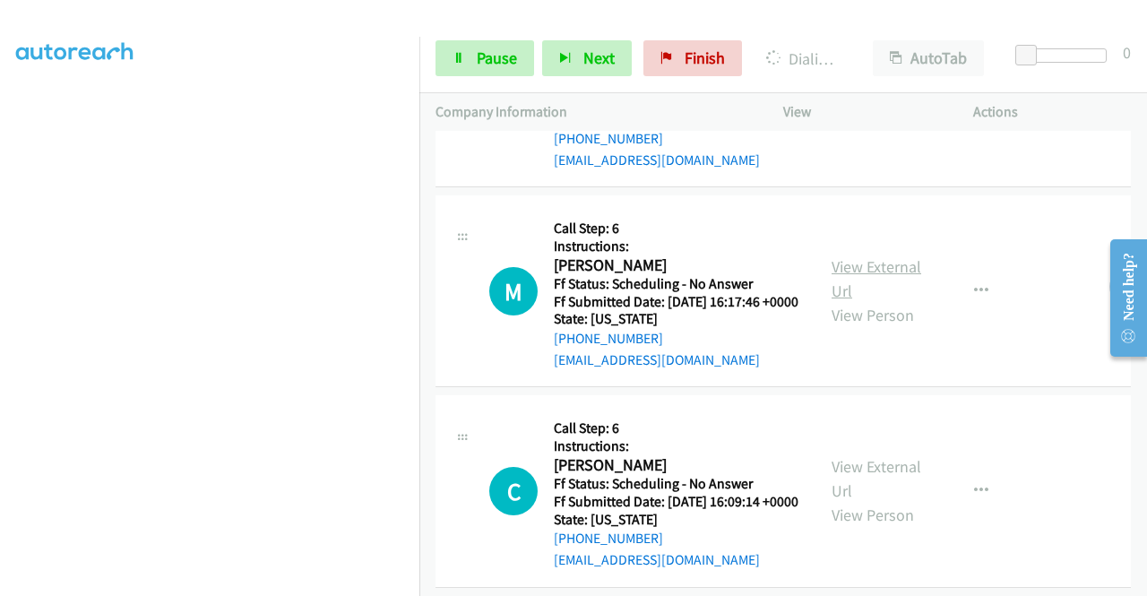
click at [839, 301] on link "View External Url" at bounding box center [876, 278] width 90 height 45
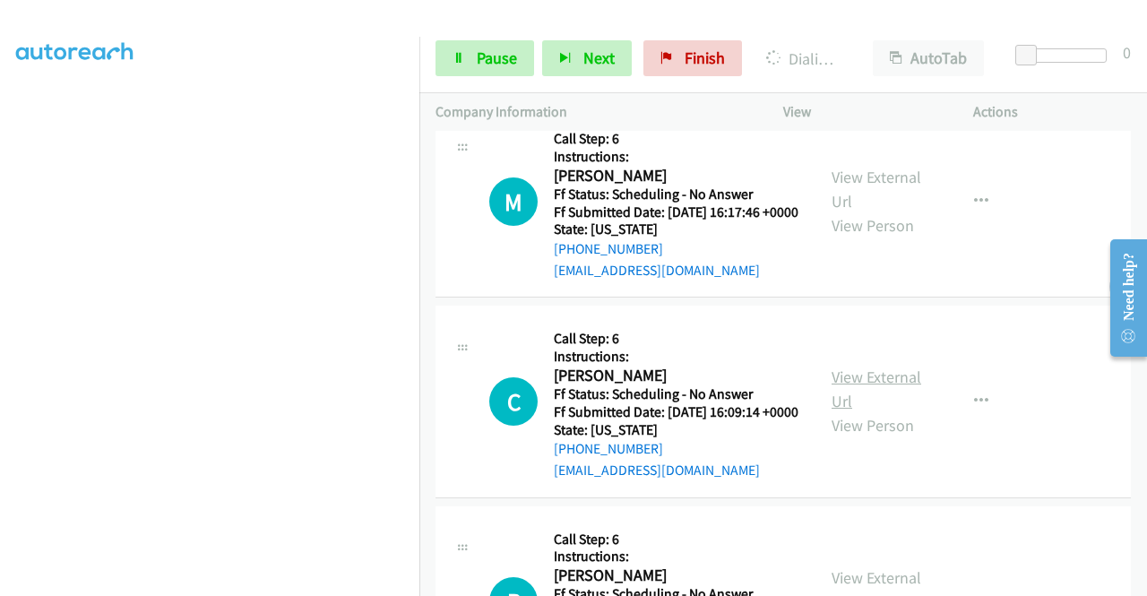
click at [850, 411] on link "View External Url" at bounding box center [876, 388] width 90 height 45
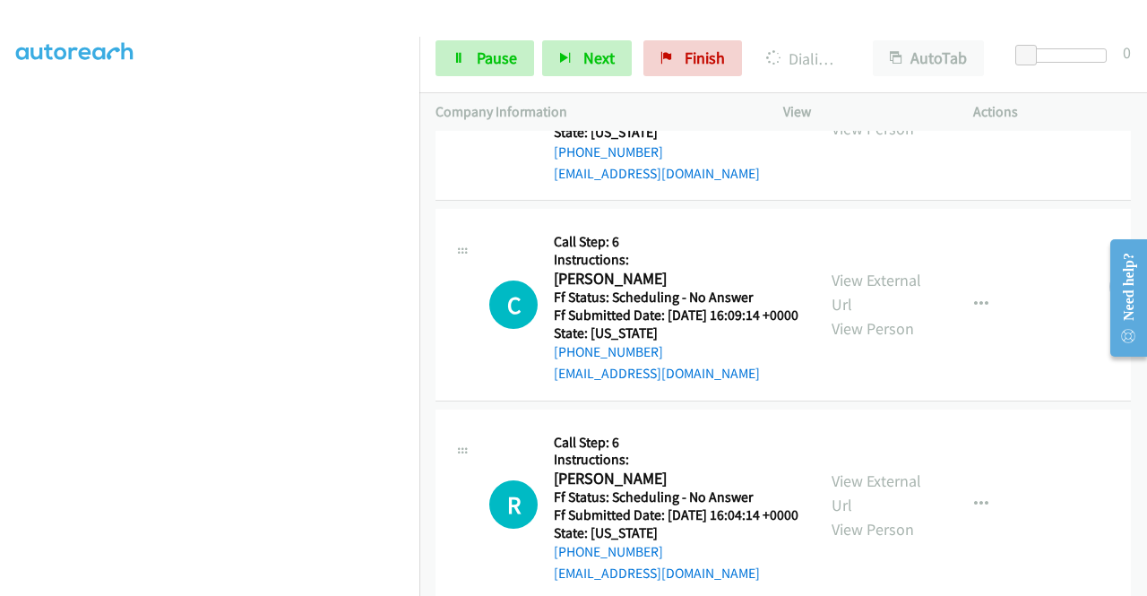
scroll to position [1561, 0]
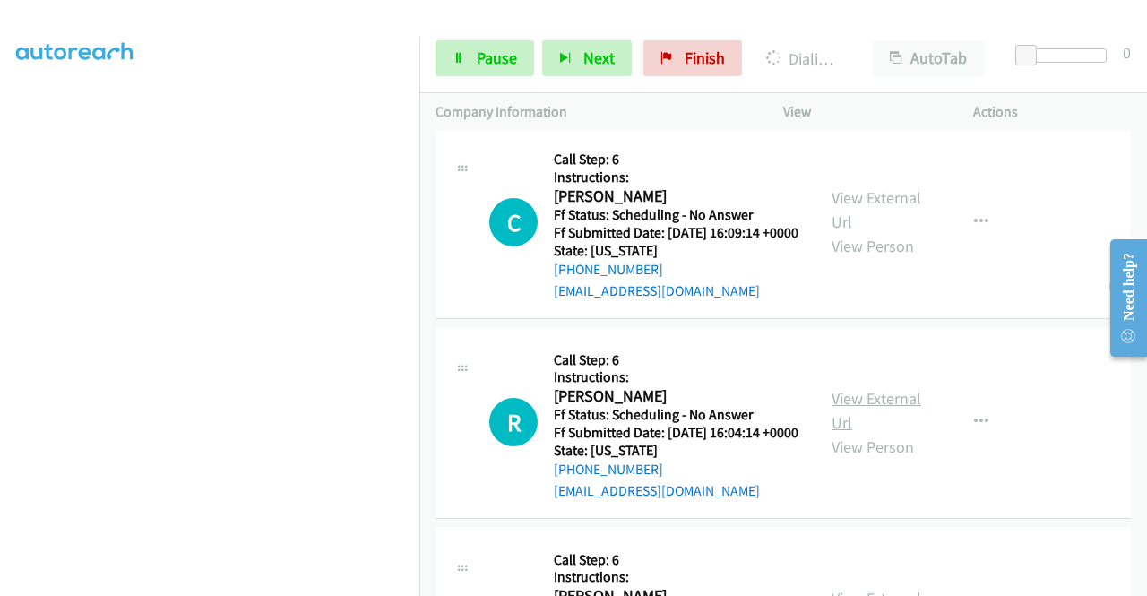
click at [858, 433] on link "View External Url" at bounding box center [876, 410] width 90 height 45
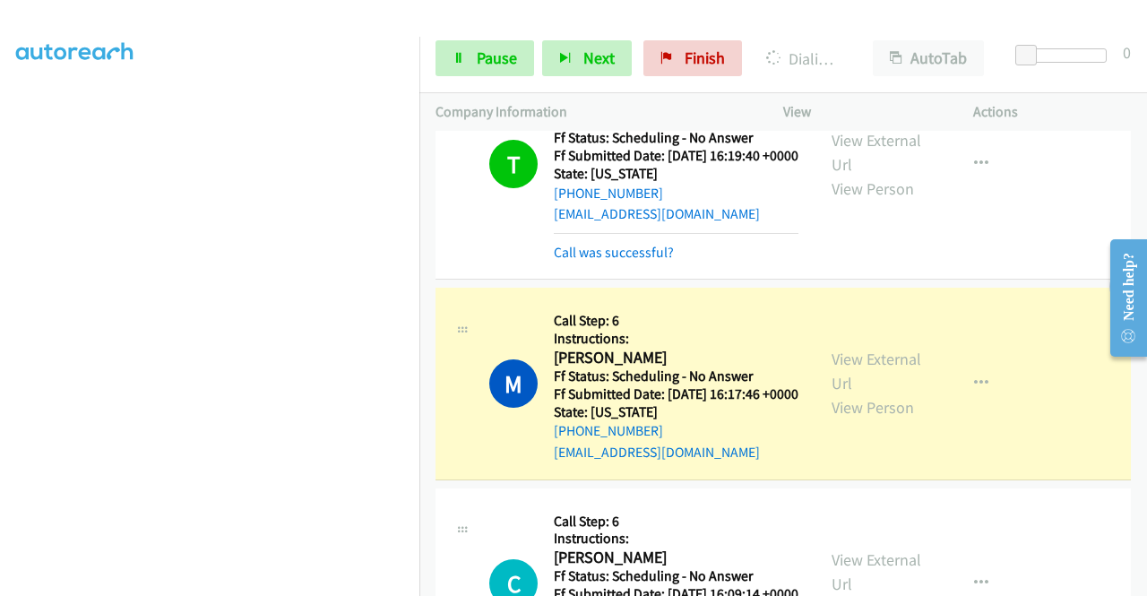
scroll to position [1188, 0]
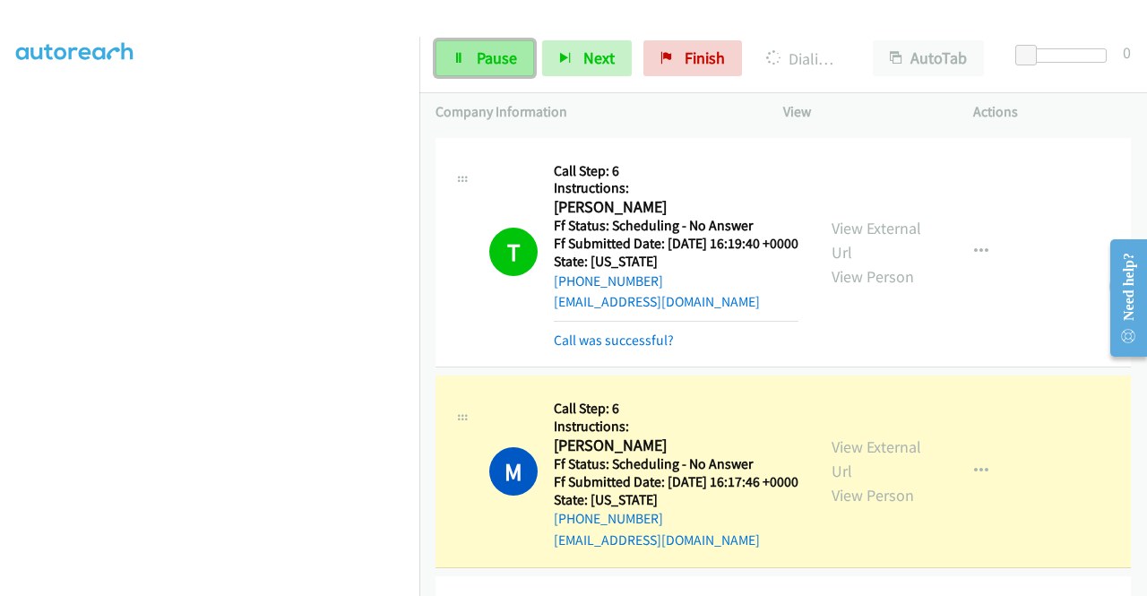
click at [496, 60] on span "Pause" at bounding box center [497, 57] width 40 height 21
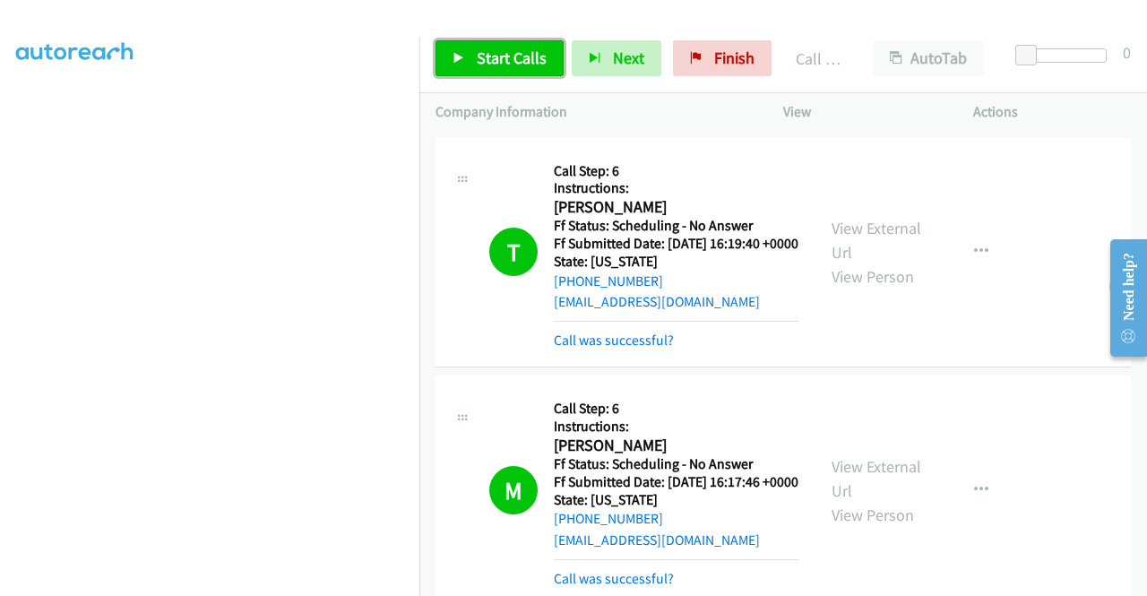
click at [478, 51] on span "Start Calls" at bounding box center [512, 57] width 70 height 21
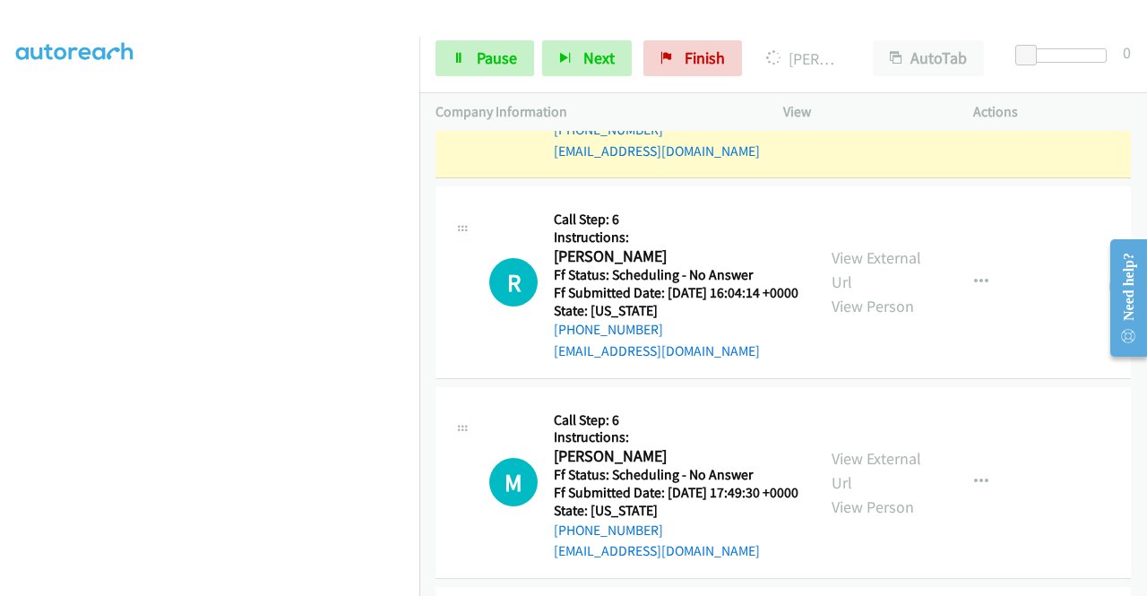
scroll to position [269, 0]
click at [488, 60] on span "Pause" at bounding box center [497, 57] width 40 height 21
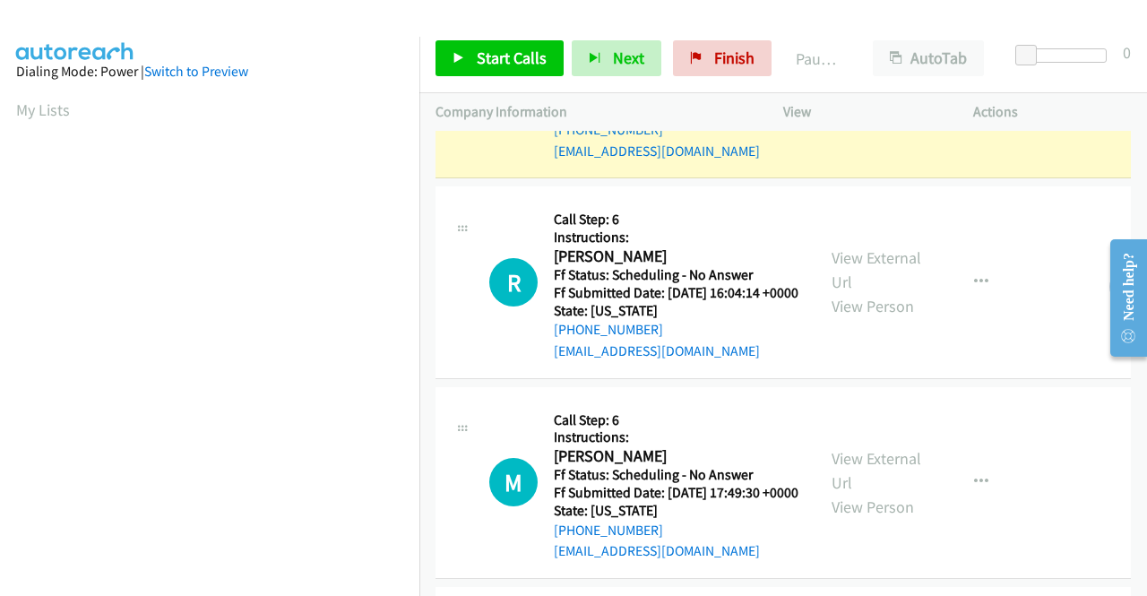
scroll to position [409, 0]
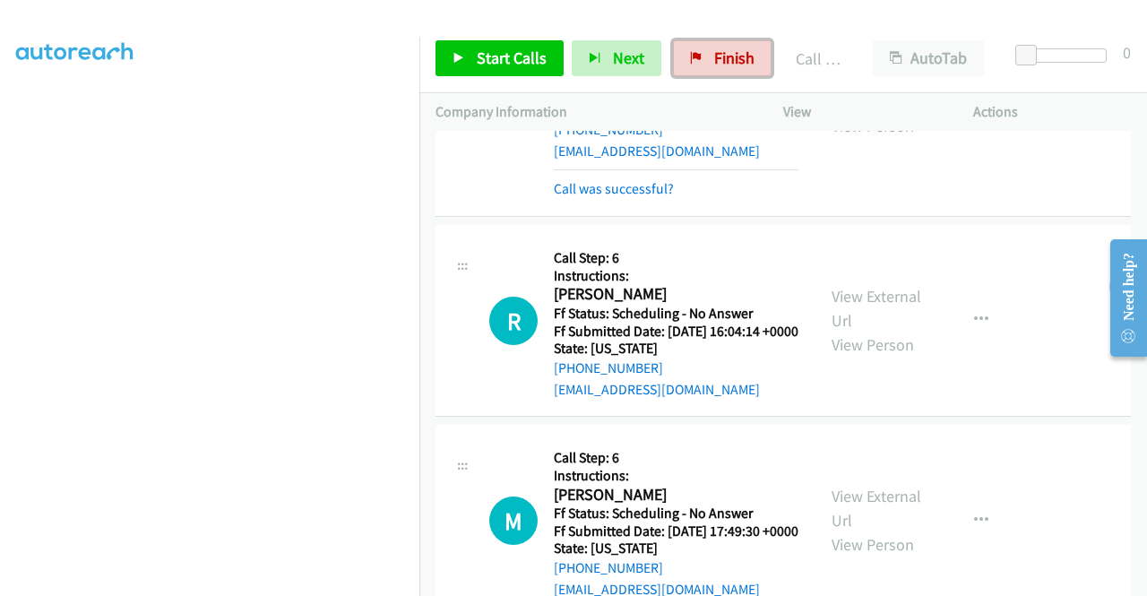
click at [714, 53] on span "Finish" at bounding box center [734, 57] width 40 height 21
